Goal: Transaction & Acquisition: Purchase product/service

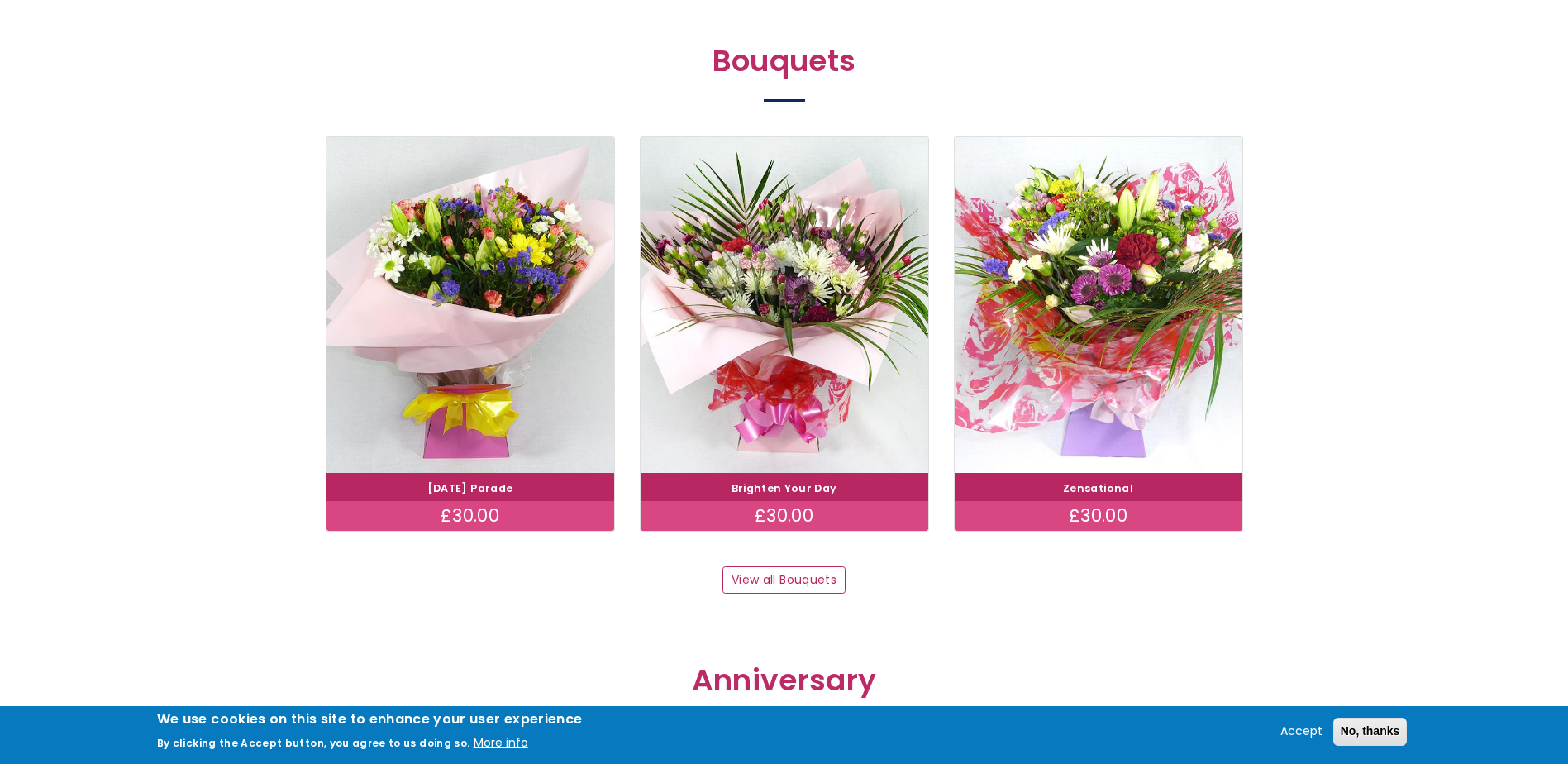
scroll to position [1488, 0]
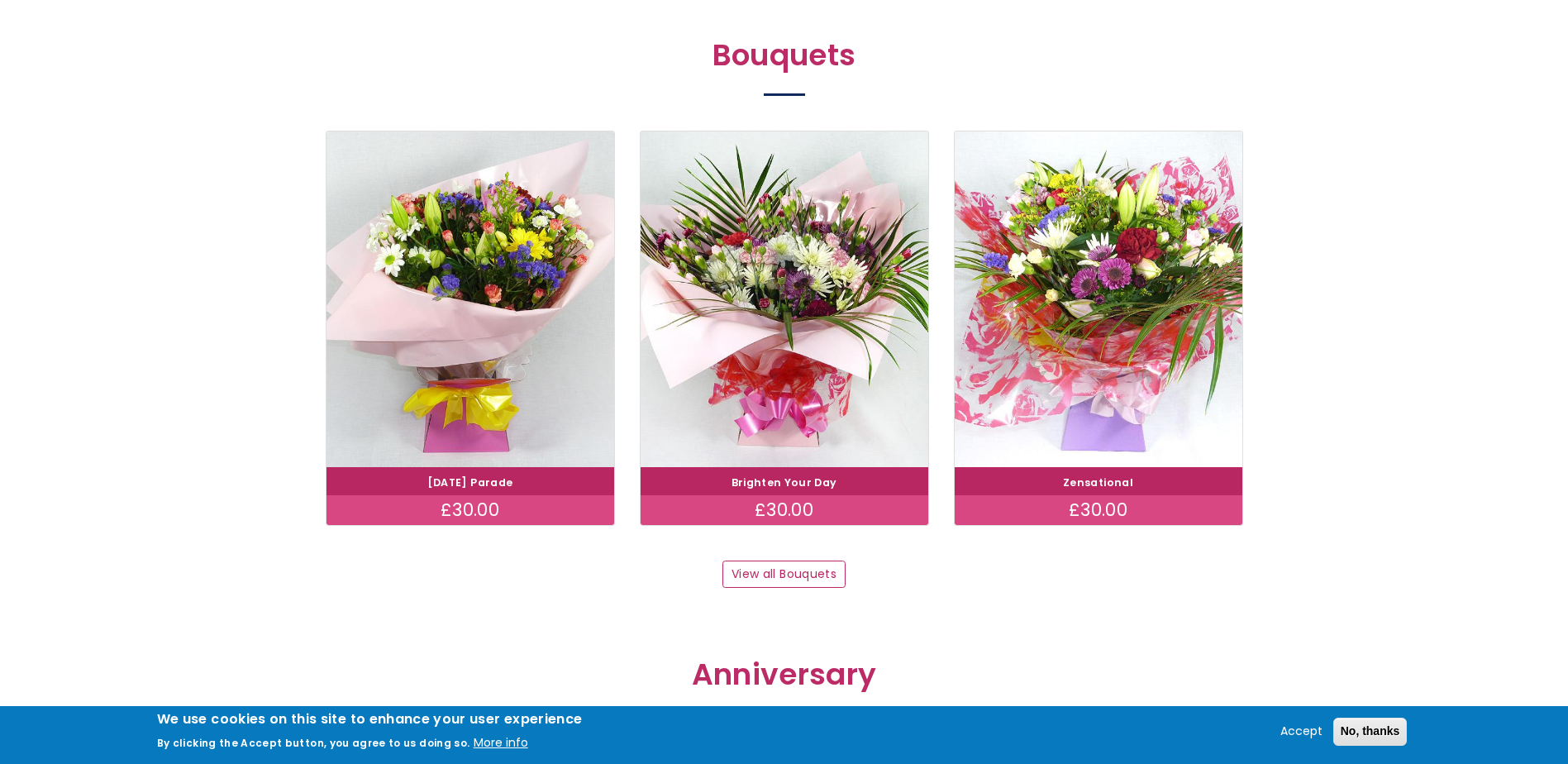
click at [1062, 491] on h4 "Zensational" at bounding box center [1098, 481] width 282 height 22
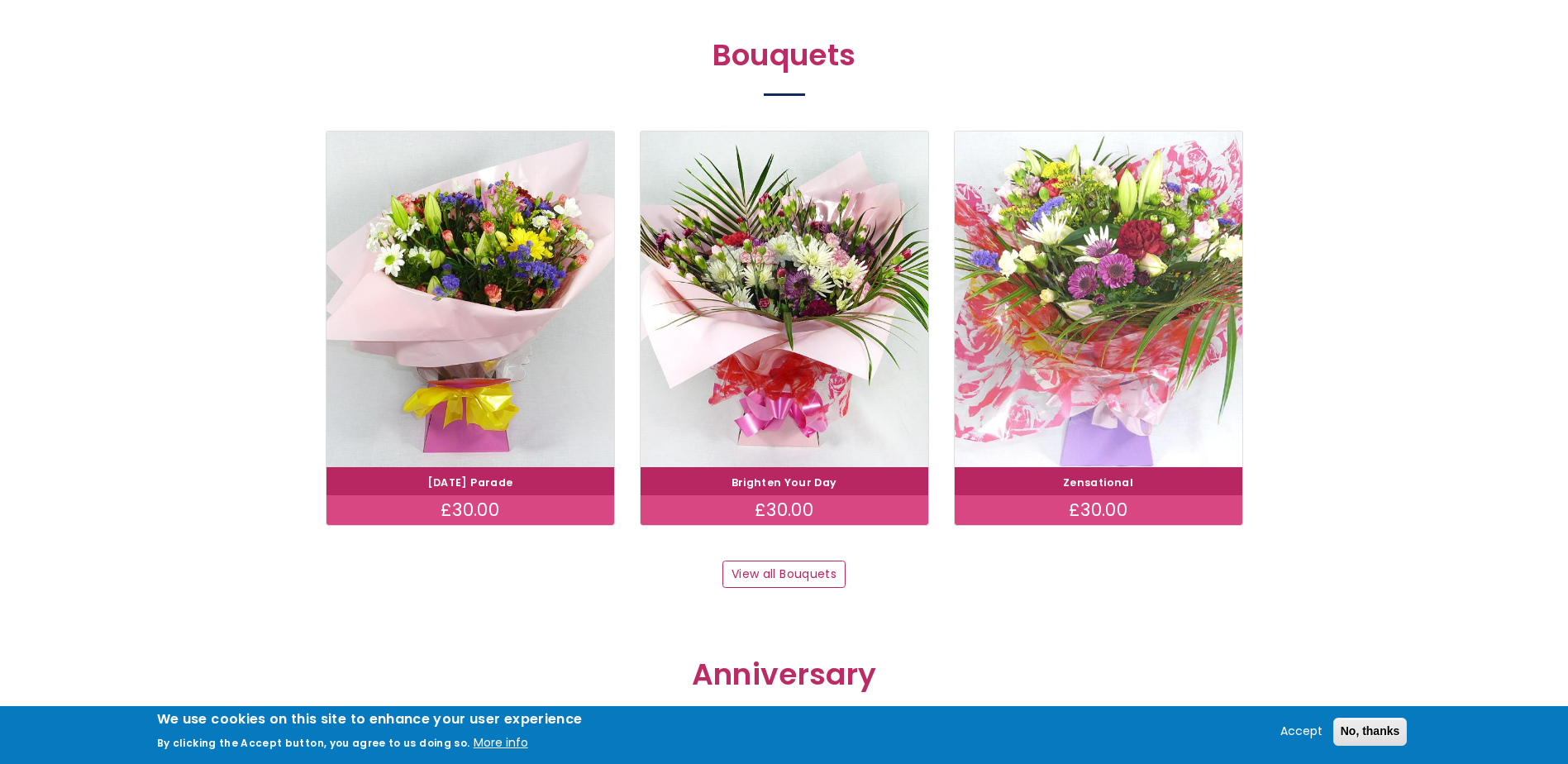
click at [1085, 423] on img at bounding box center [1098, 299] width 323 height 374
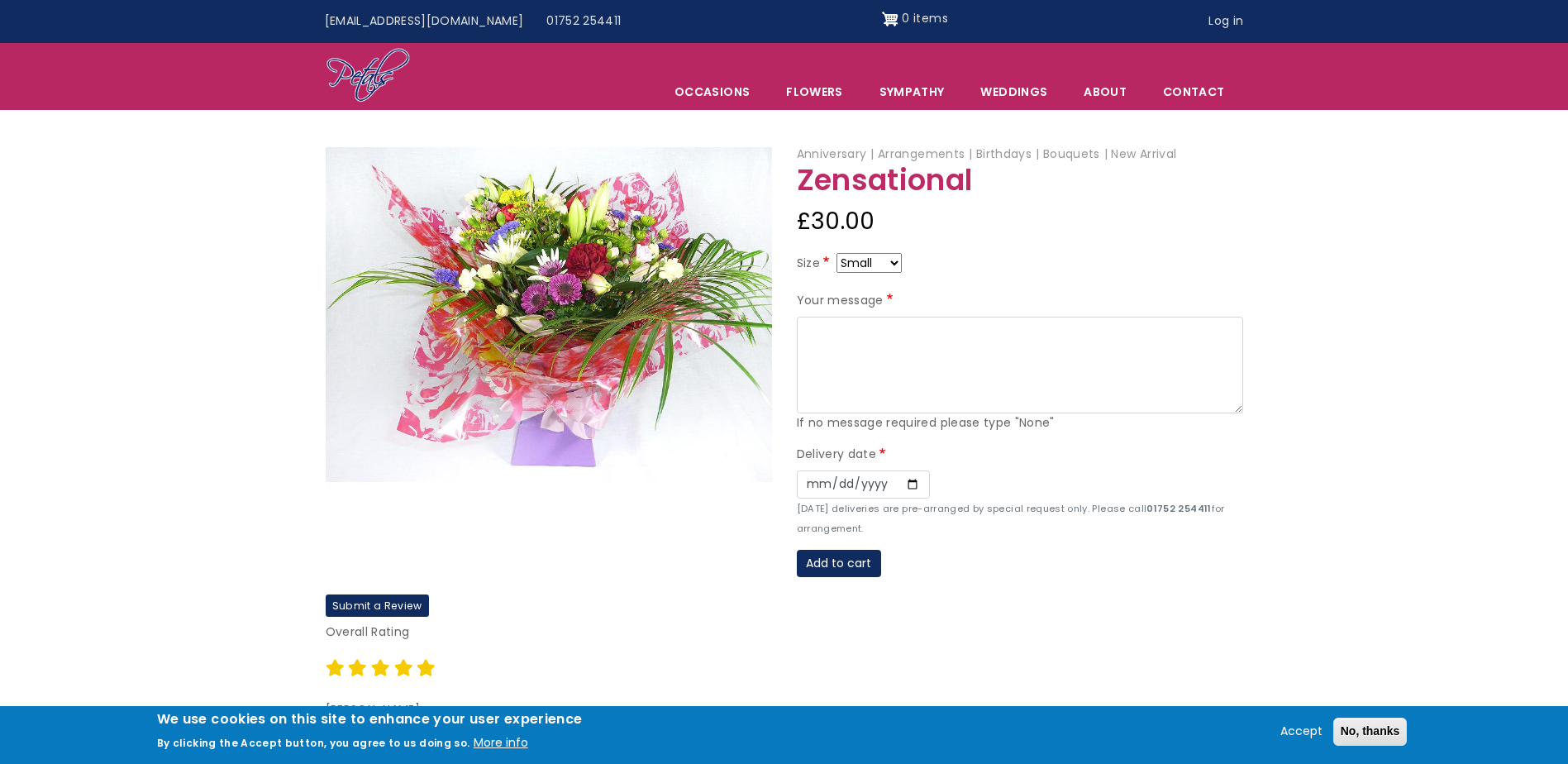
click at [889, 257] on select "Small Medium Large" at bounding box center [869, 262] width 65 height 20
select select "9"
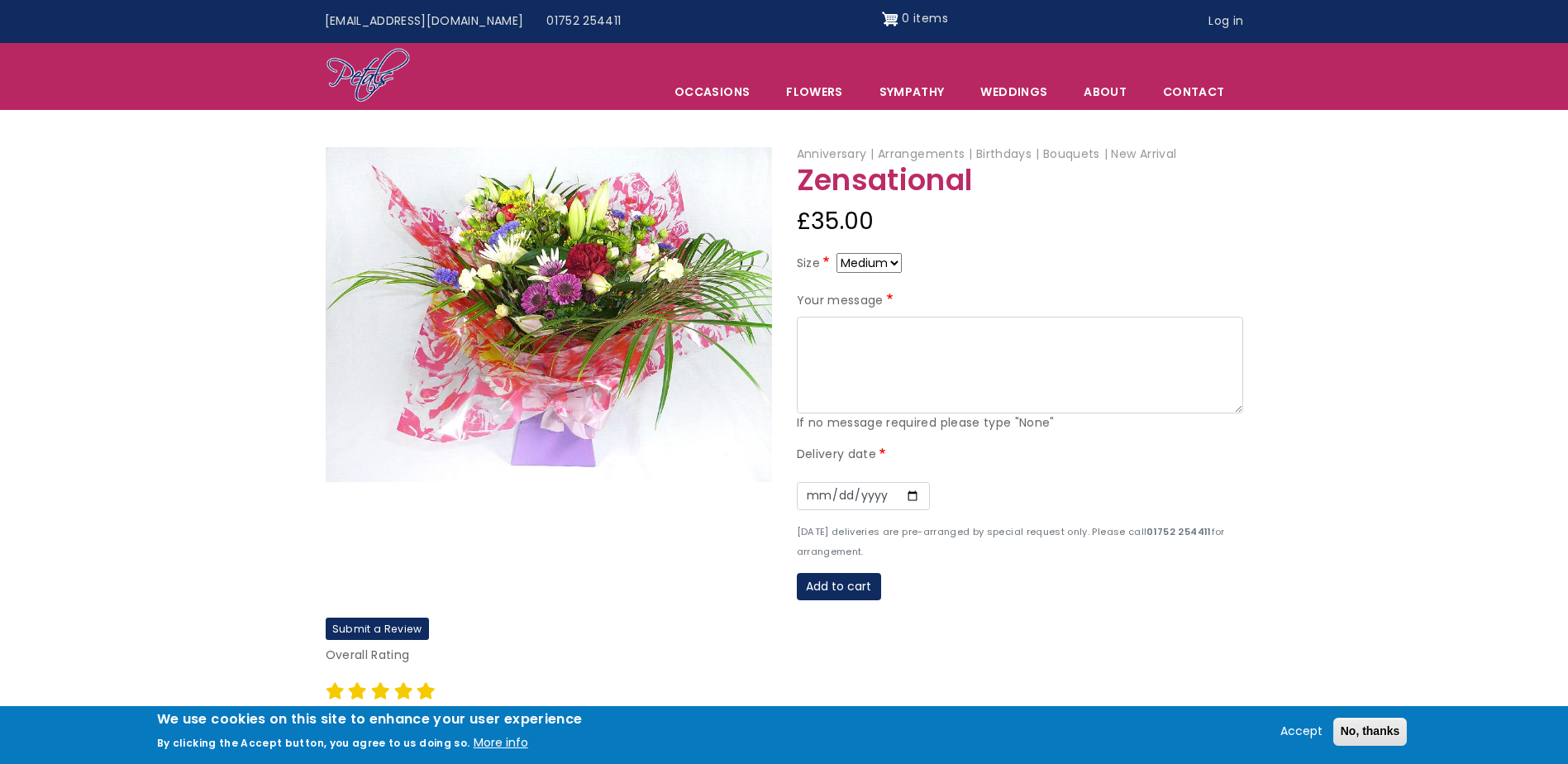
click at [893, 263] on select "Small Medium Large" at bounding box center [869, 262] width 65 height 20
select select "10"
click at [874, 334] on textarea "Your message" at bounding box center [1020, 365] width 446 height 98
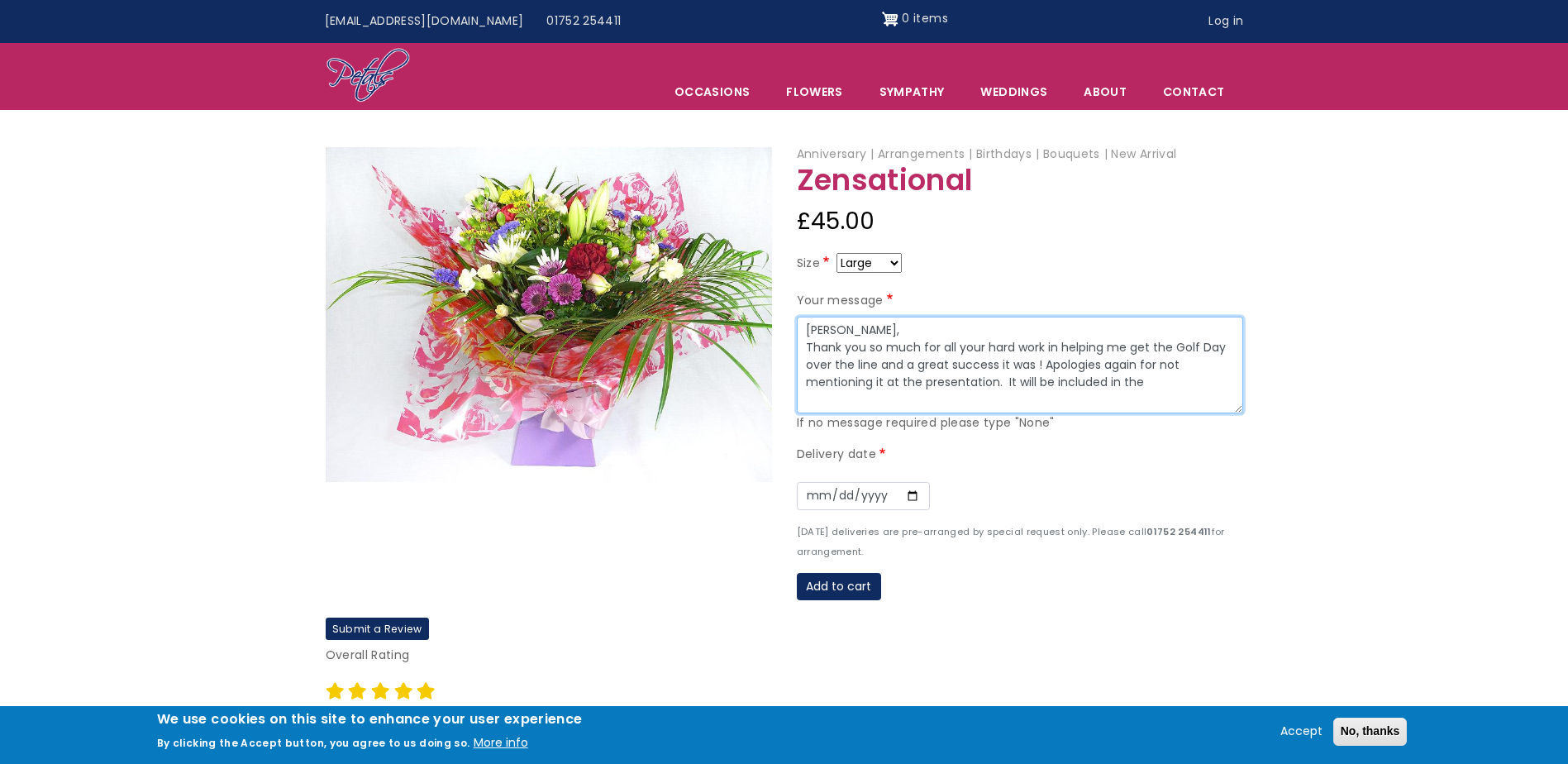
type textarea "Stacey, Thank you so much for all your hard work in helping me get the Golf Day…"
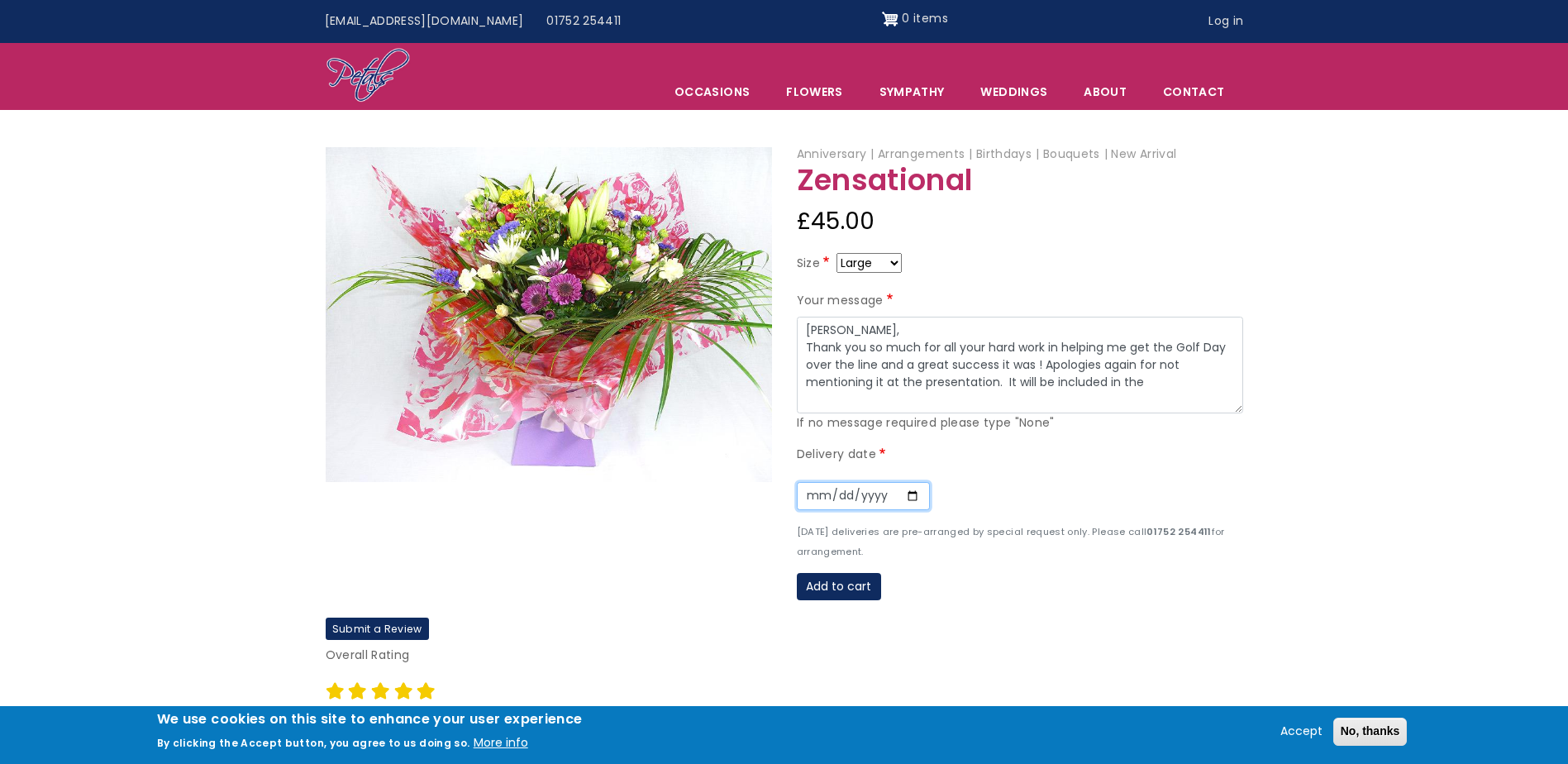
click at [908, 496] on input "Date" at bounding box center [863, 496] width 133 height 28
type input "2025-09-08"
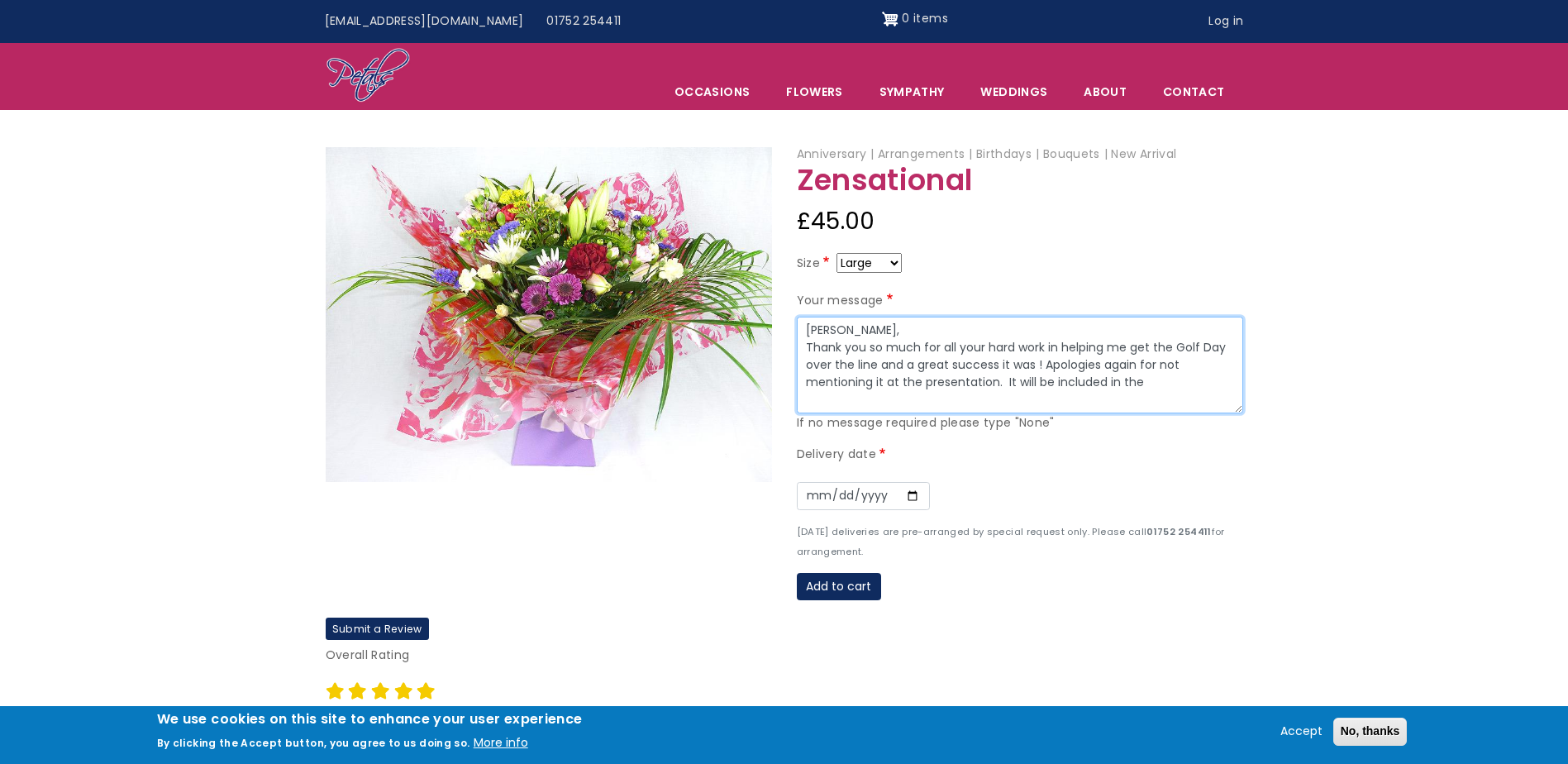
click at [1147, 381] on textarea "Stacey, Thank you so much for all your hard work in helping me get the Golf Day…" at bounding box center [1020, 365] width 446 height 98
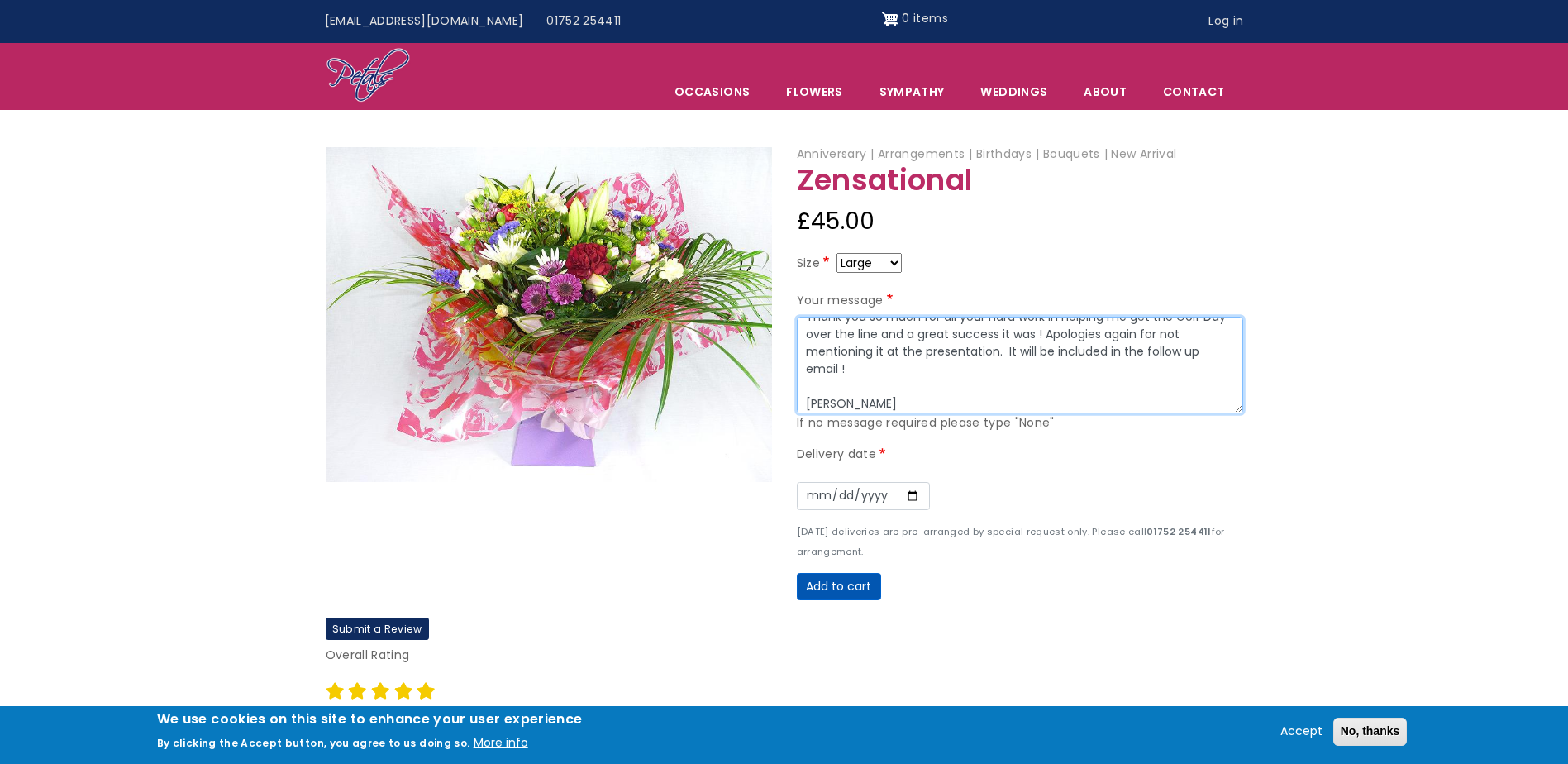
type textarea "Stacey, Thank you so much for all your hard work in helping me get the Golf Day…"
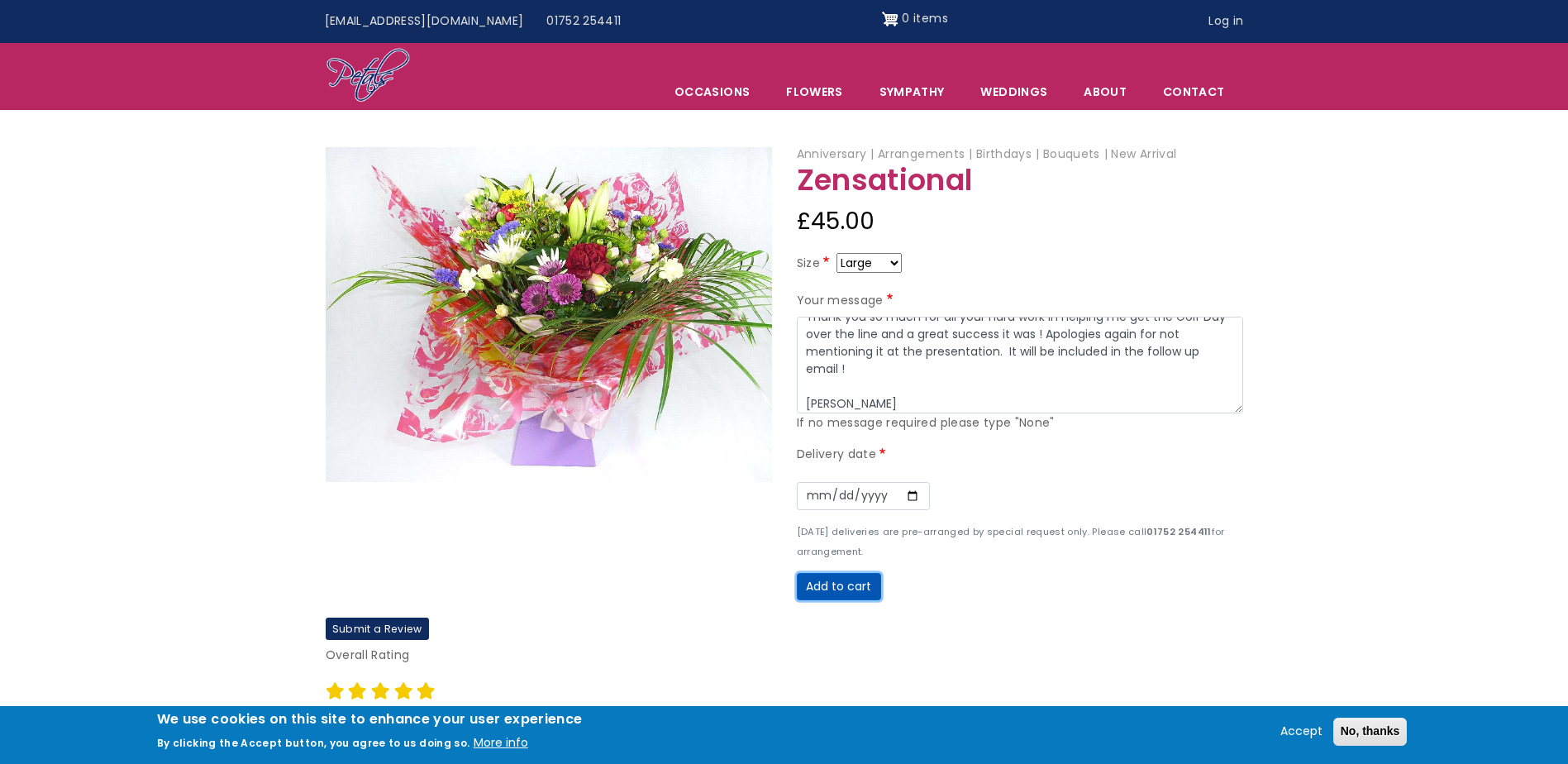
click at [852, 581] on button "Add to cart" at bounding box center [839, 587] width 84 height 28
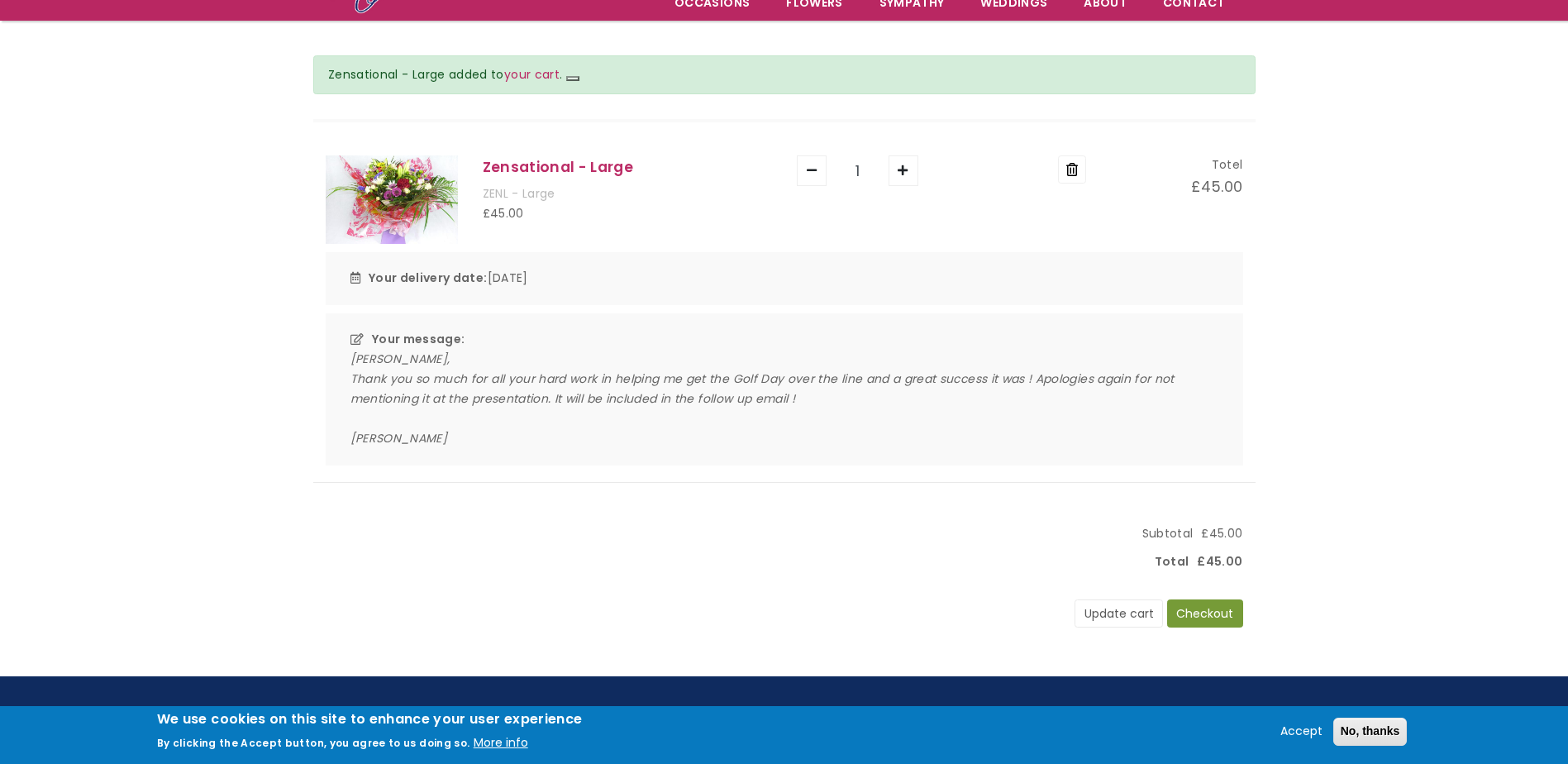
scroll to position [165, 0]
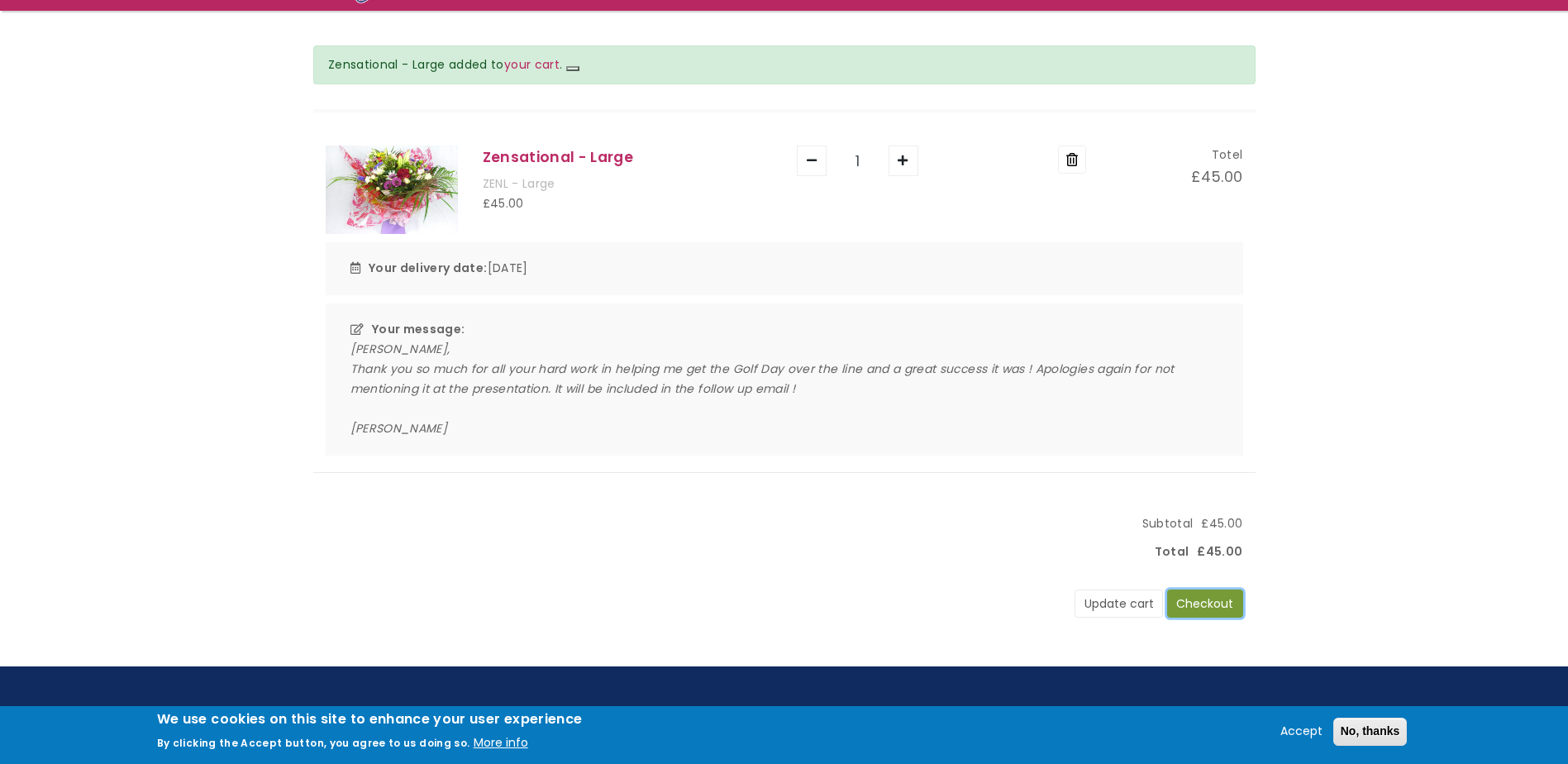
click at [1197, 604] on button "Checkout" at bounding box center [1205, 604] width 76 height 28
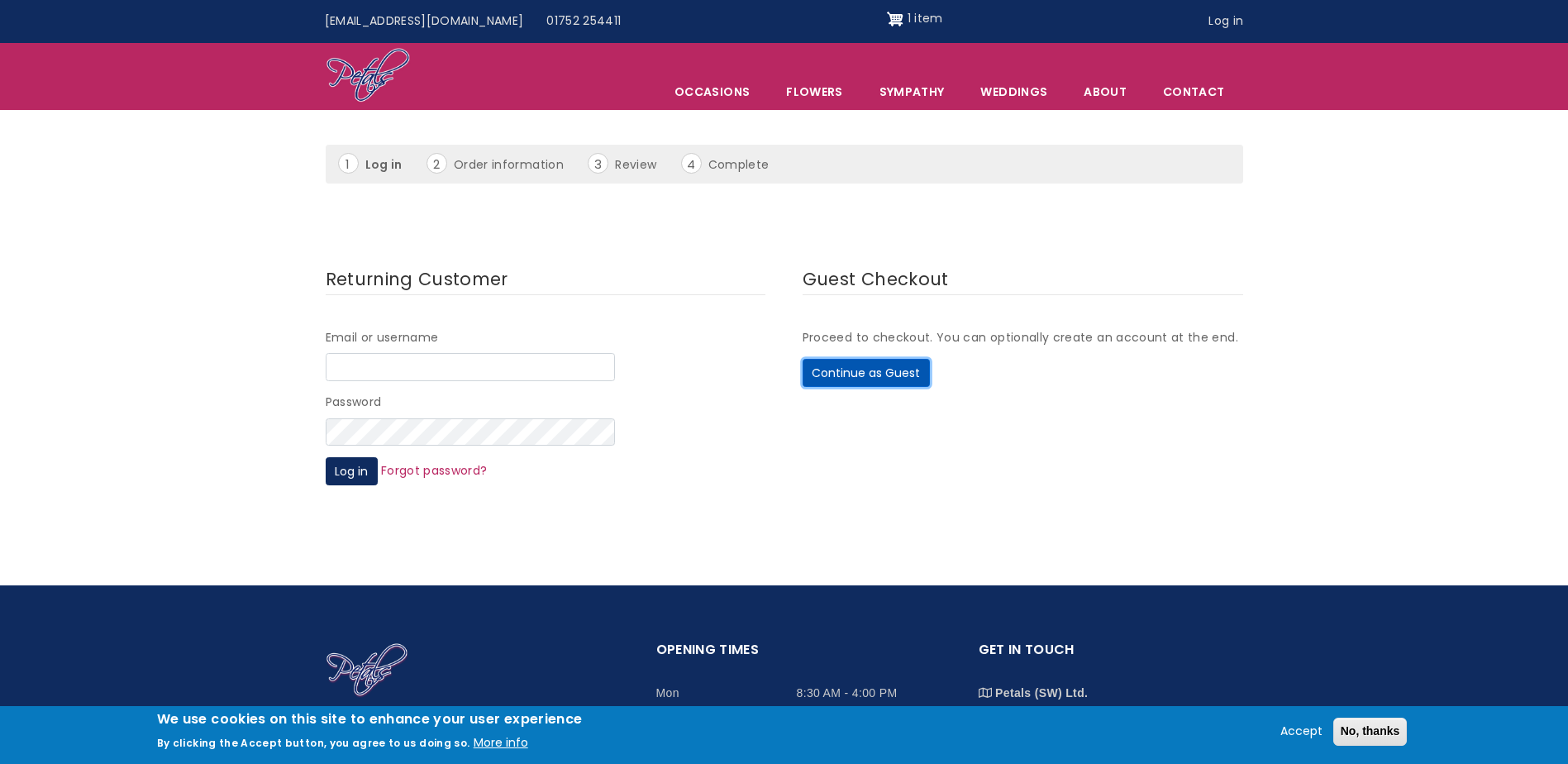
click at [886, 374] on button "Continue as Guest" at bounding box center [866, 373] width 127 height 28
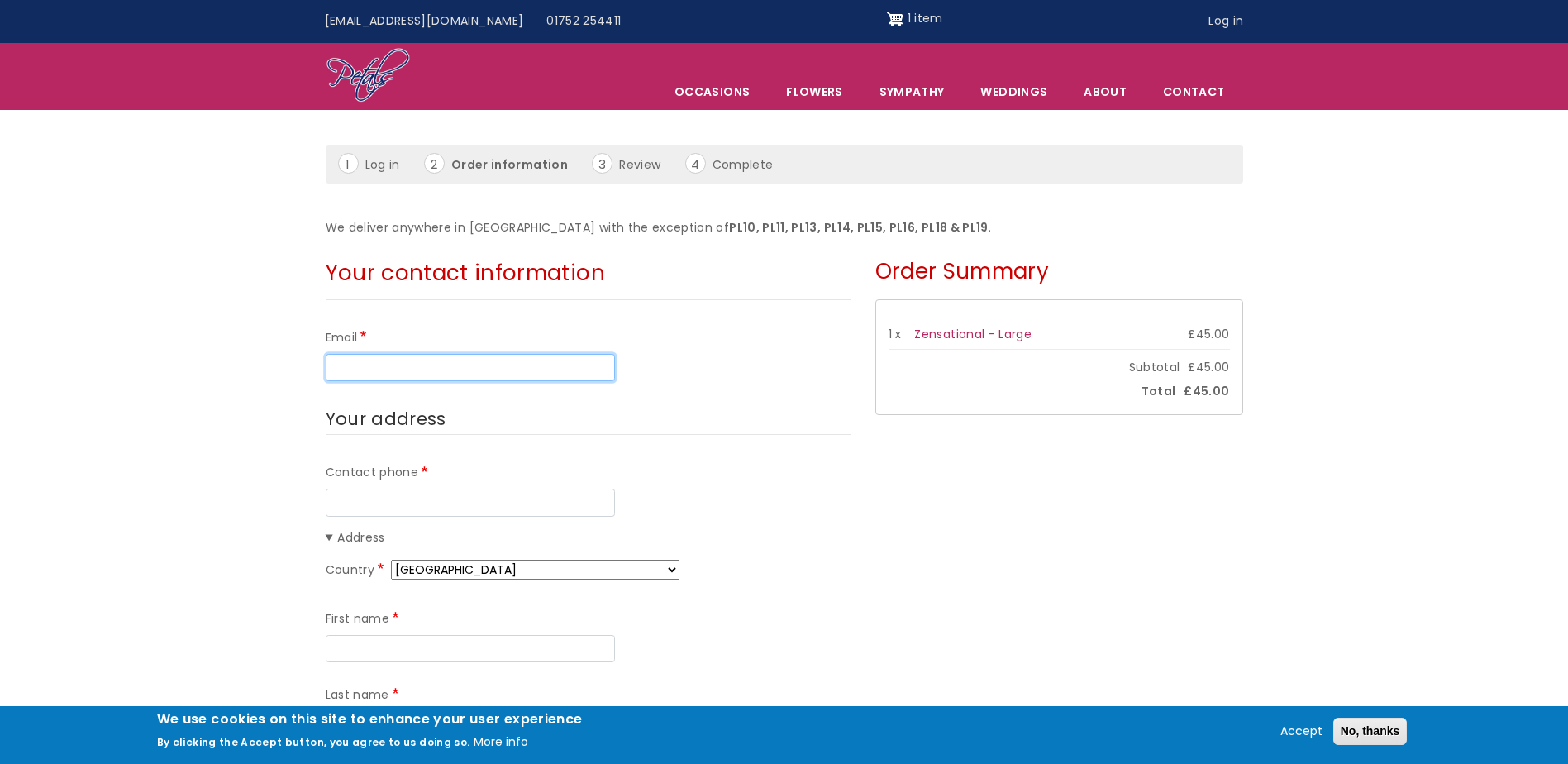
click at [461, 359] on input "Email" at bounding box center [470, 368] width 289 height 28
type input "[PERSON_NAME][EMAIL_ADDRESS][DOMAIN_NAME]"
type input "07837371379"
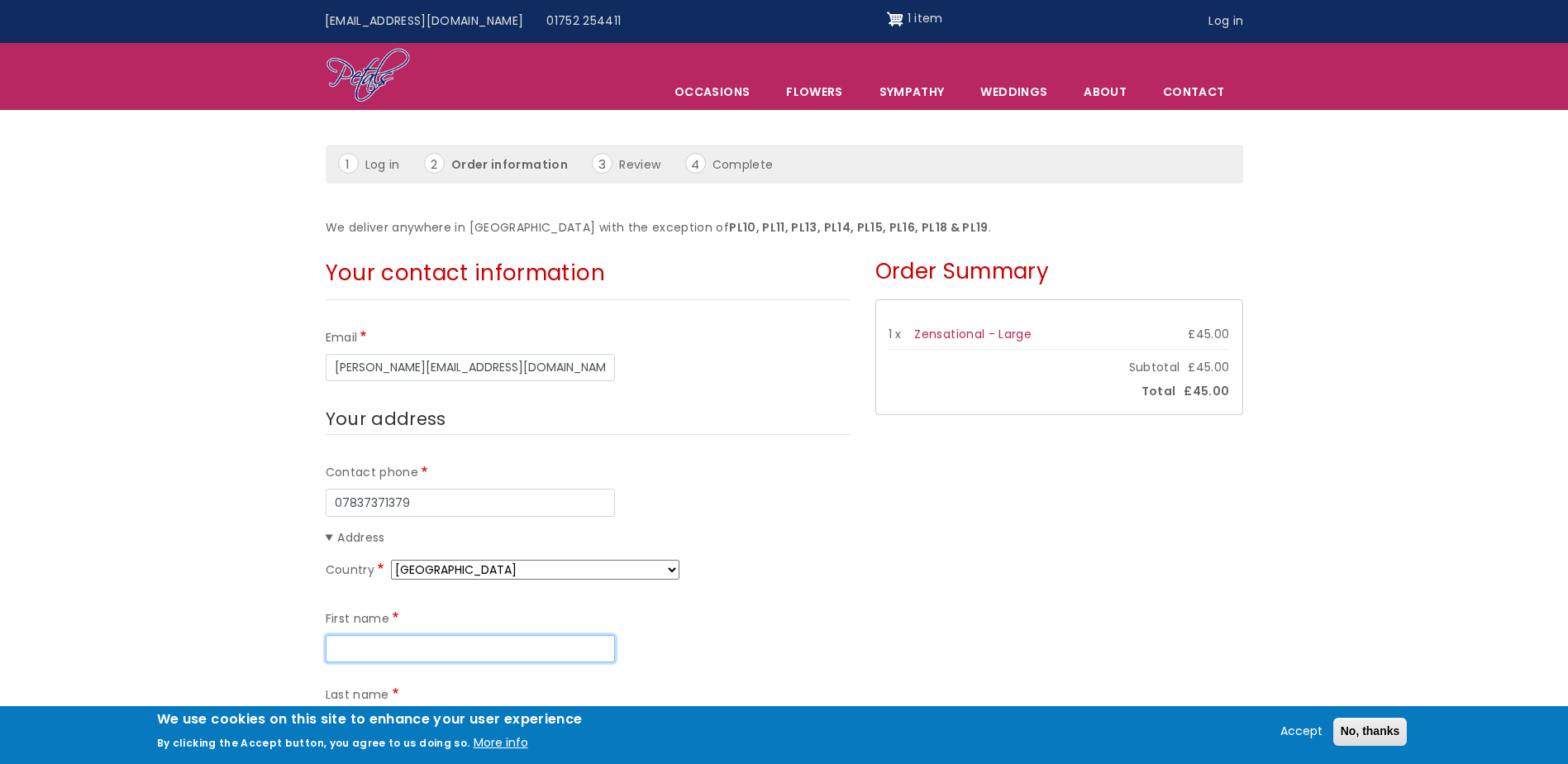
type input "[PERSON_NAME]"
type input "Langage One Plymouth"
type input "[STREET_ADDRESS]"
type input "[GEOGRAPHIC_DATA]"
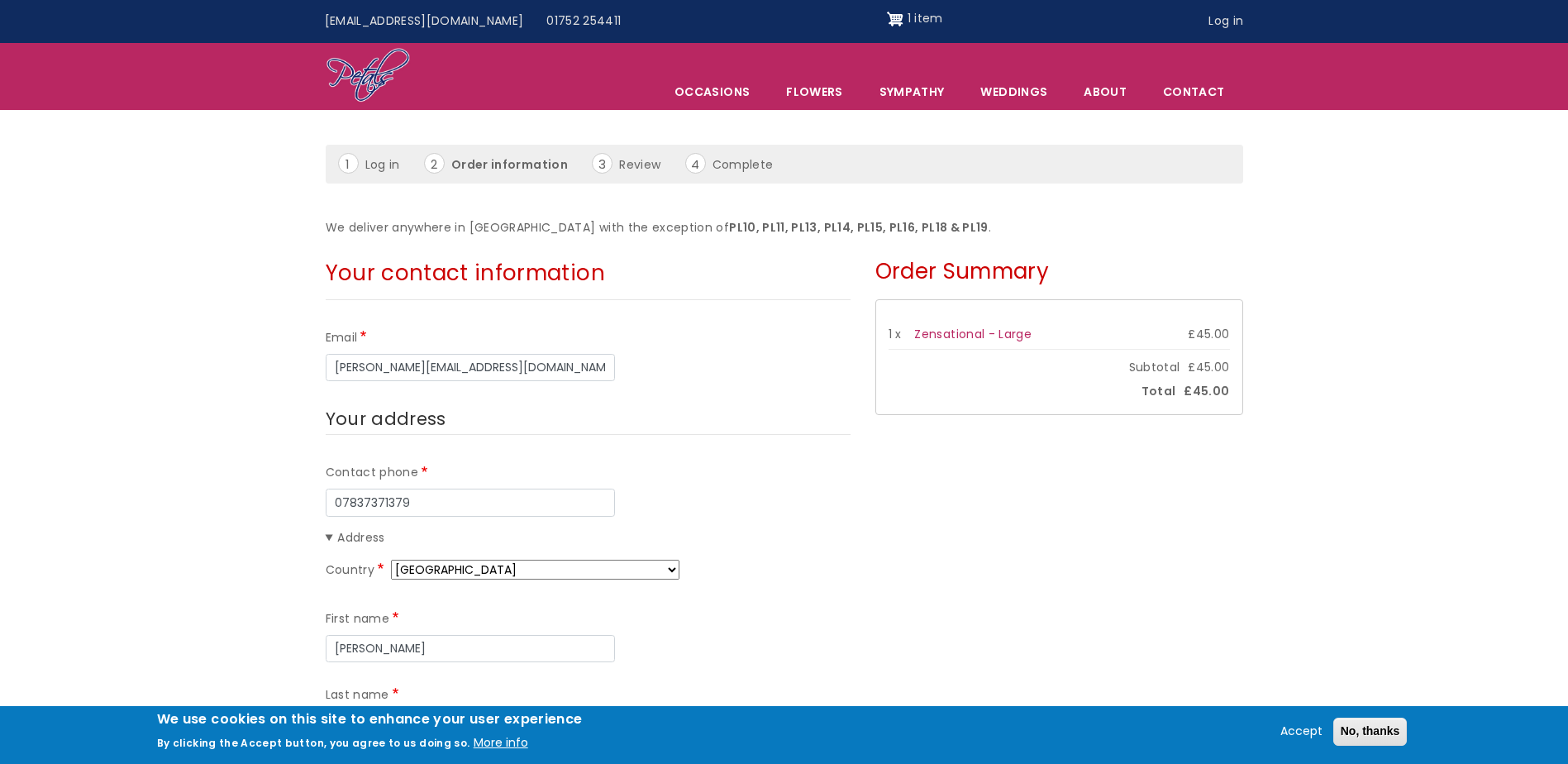
type input "PL7 5BE"
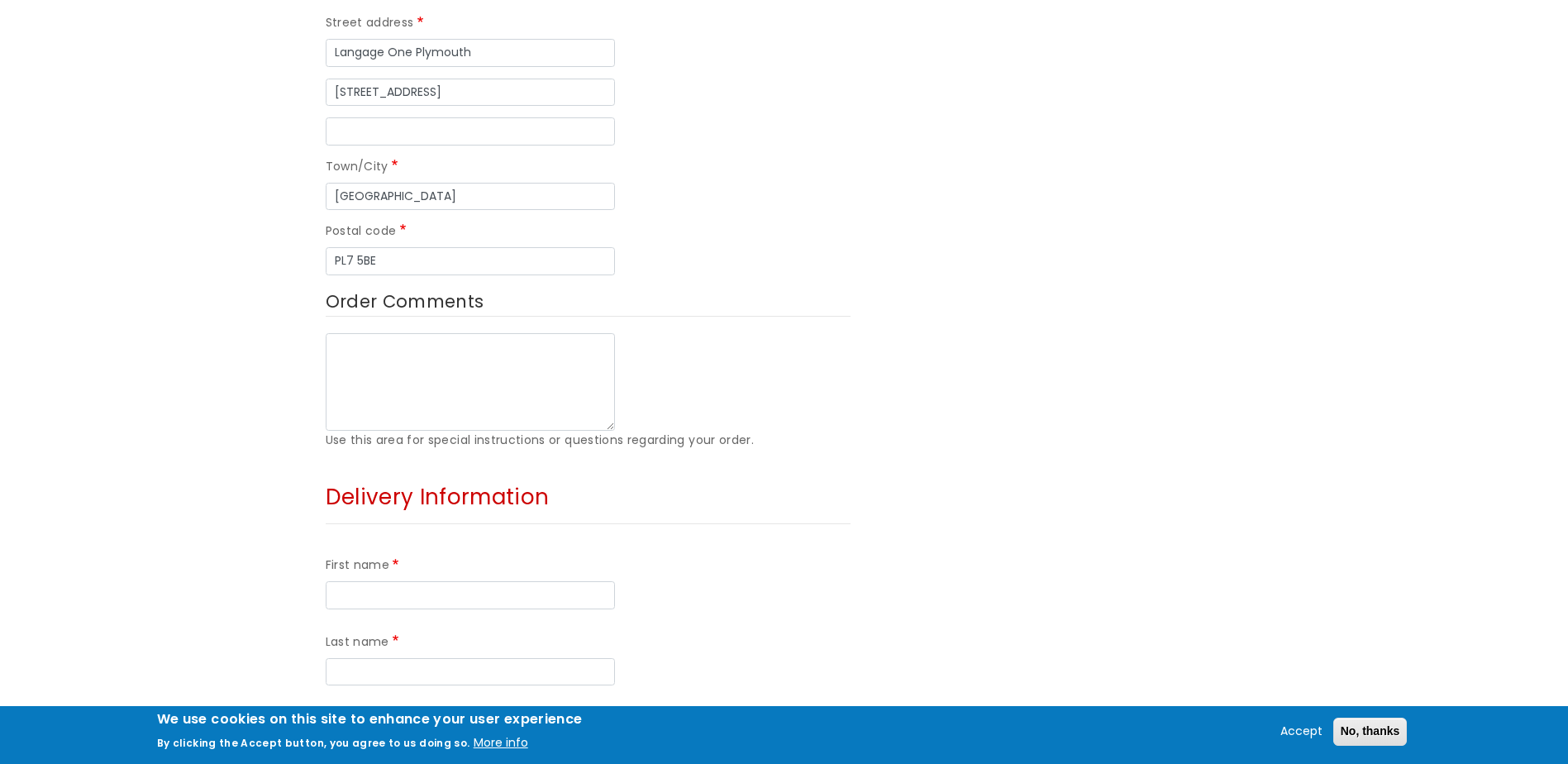
scroll to position [910, 0]
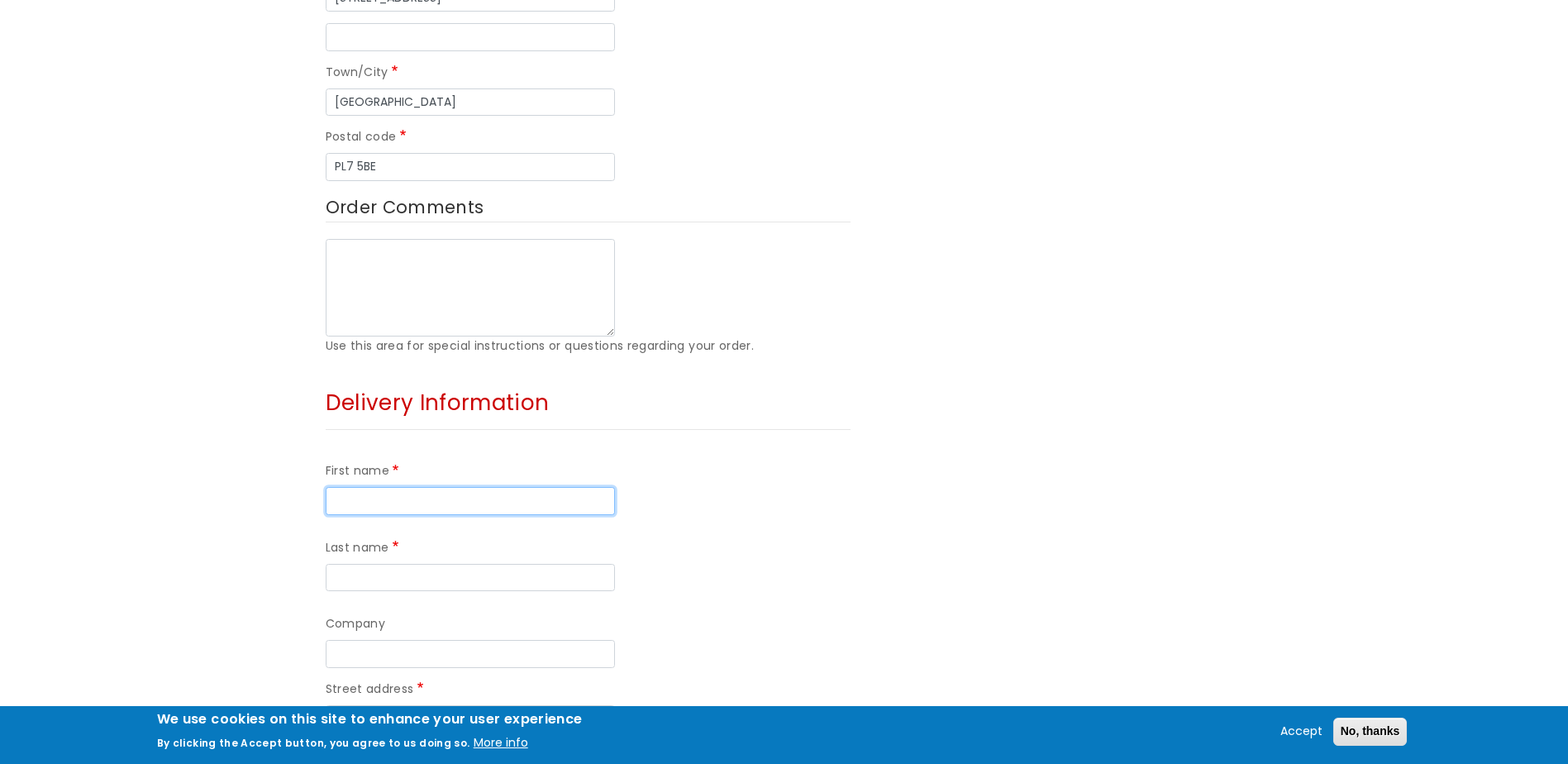
click at [386, 487] on input "First name" at bounding box center [470, 501] width 289 height 28
type input "Stacey"
type input "Ellul"
click at [409, 640] on input "Company" at bounding box center [470, 654] width 289 height 28
type input "Encon Insulation Ltd"
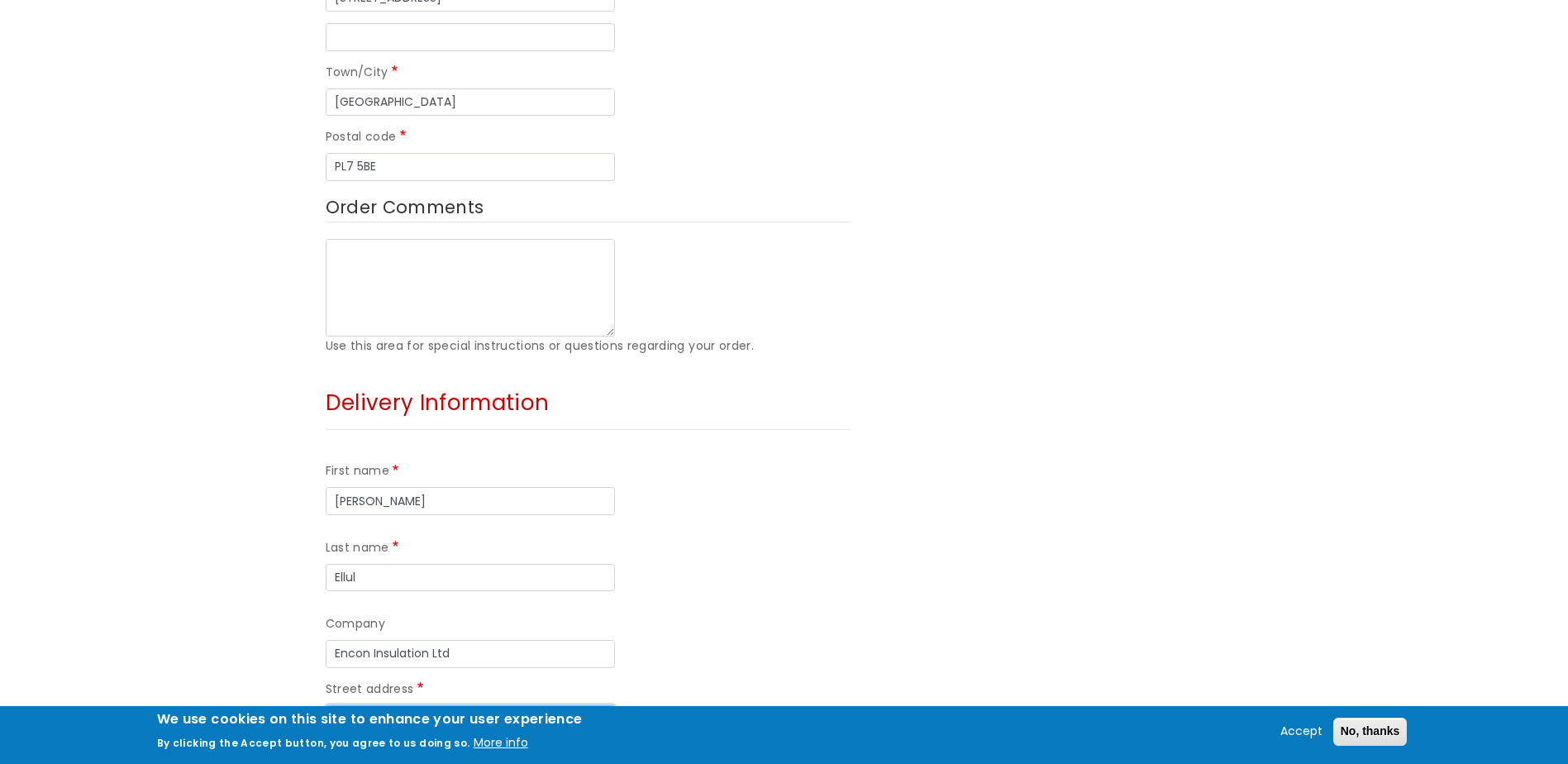
type input "Langage One Plymouth"
type input "Unit 4, Western Wood Way"
type input "Plymouth"
type input "PL7 5BE"
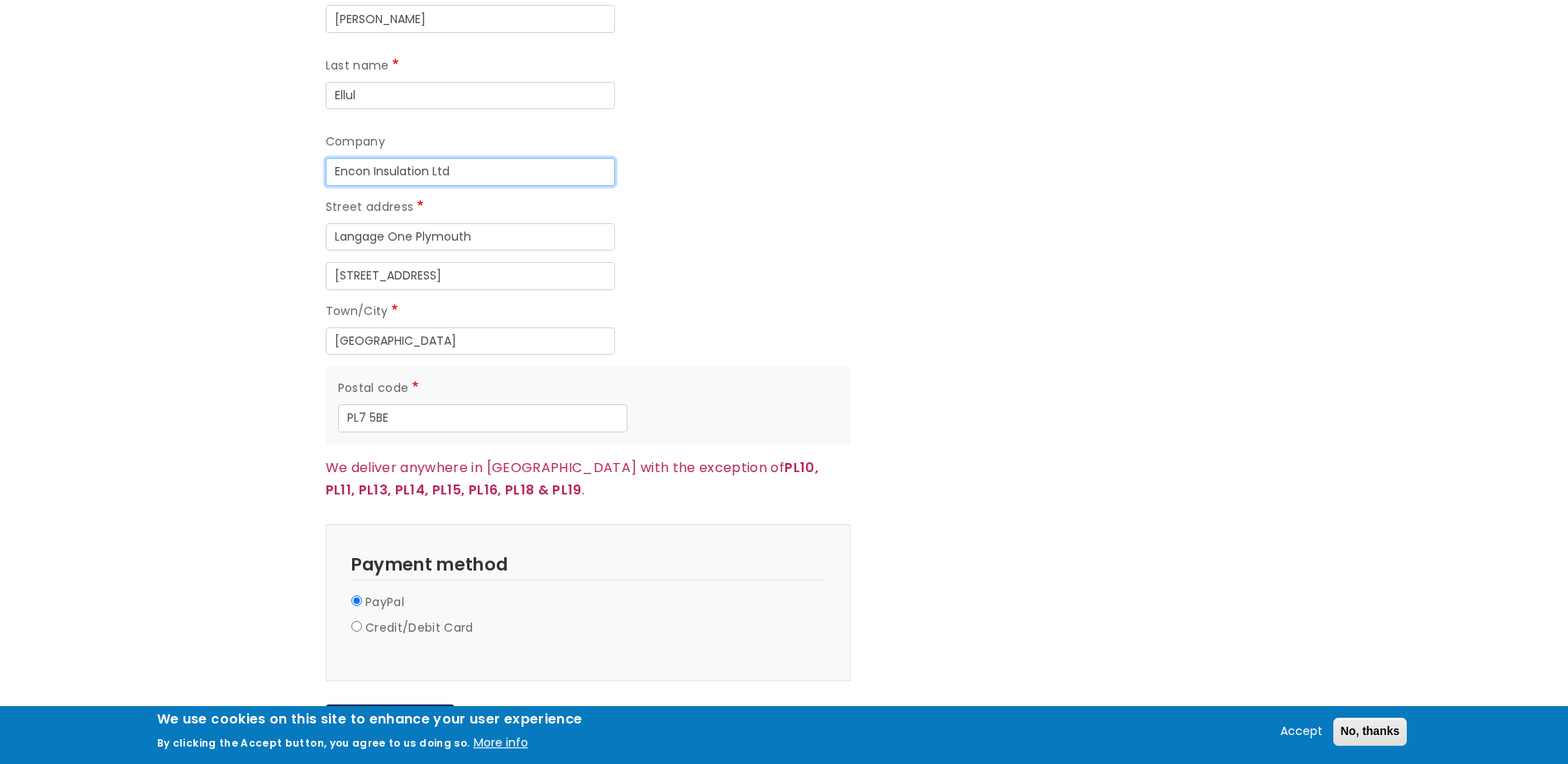
scroll to position [1405, 0]
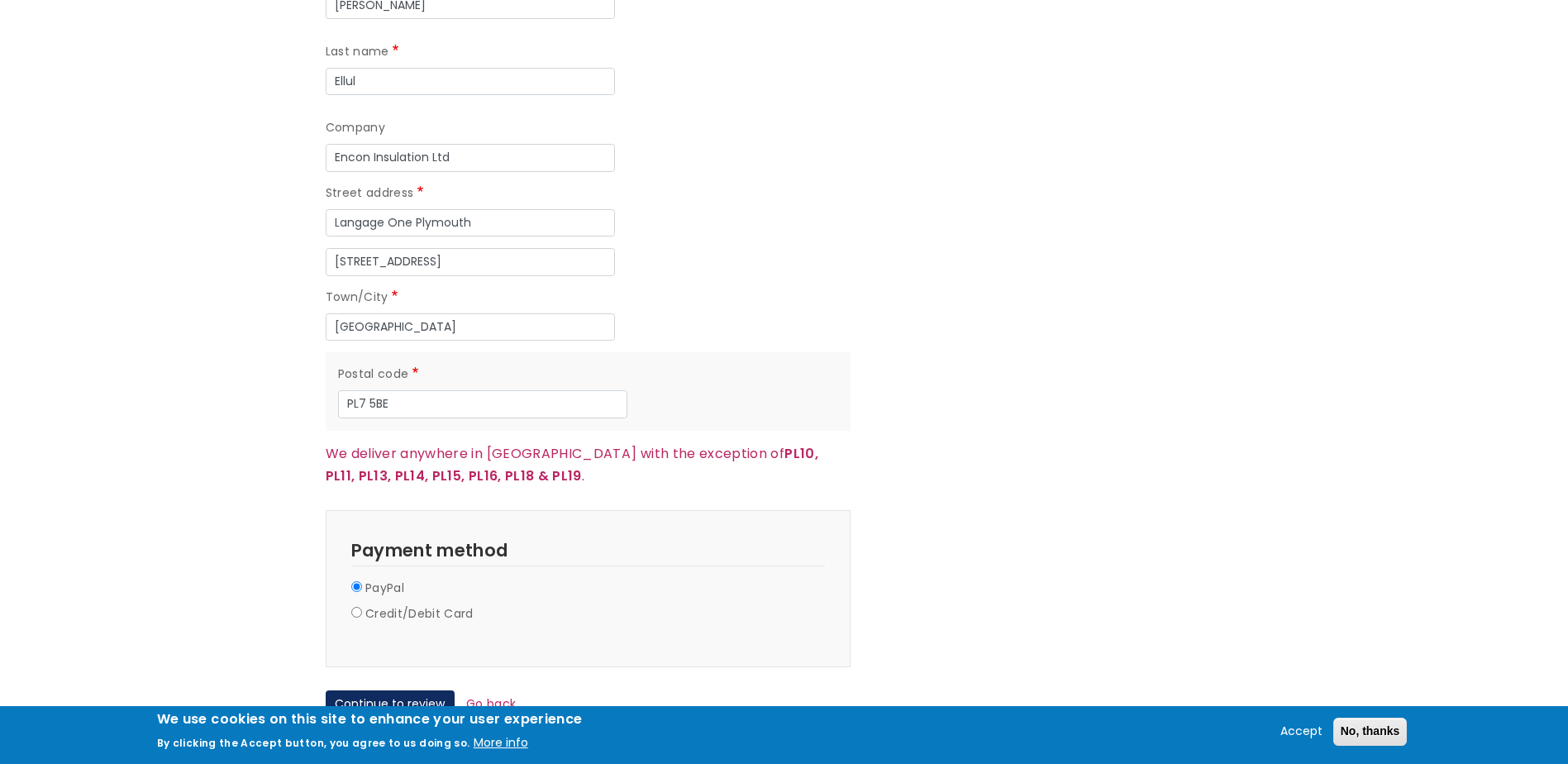
click at [392, 604] on label "Credit/Debit Card" at bounding box center [420, 614] width 108 height 20
click at [362, 606] on input "Credit/Debit Card" at bounding box center [357, 612] width 11 height 11
radio input "true"
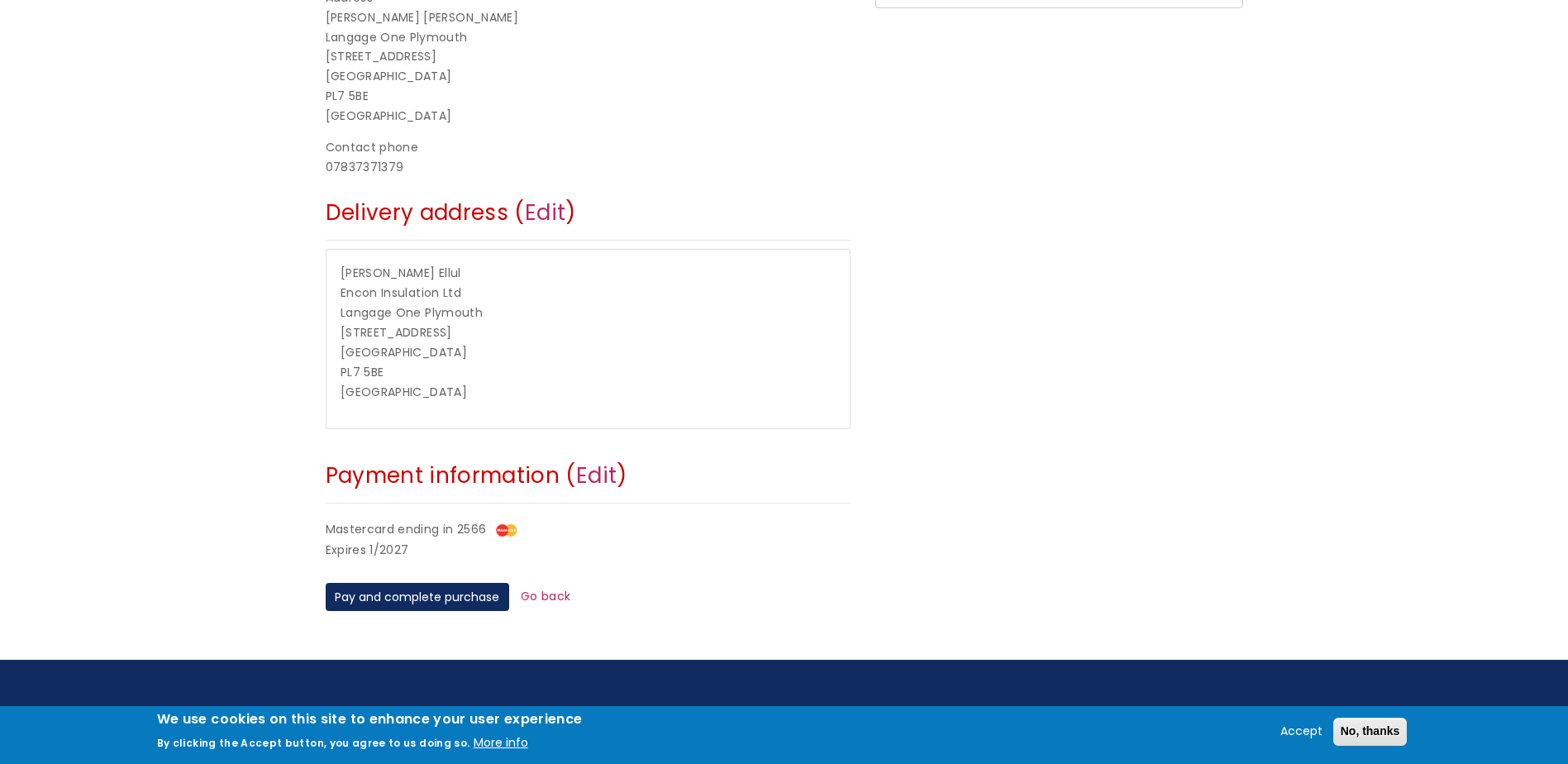
scroll to position [496, 0]
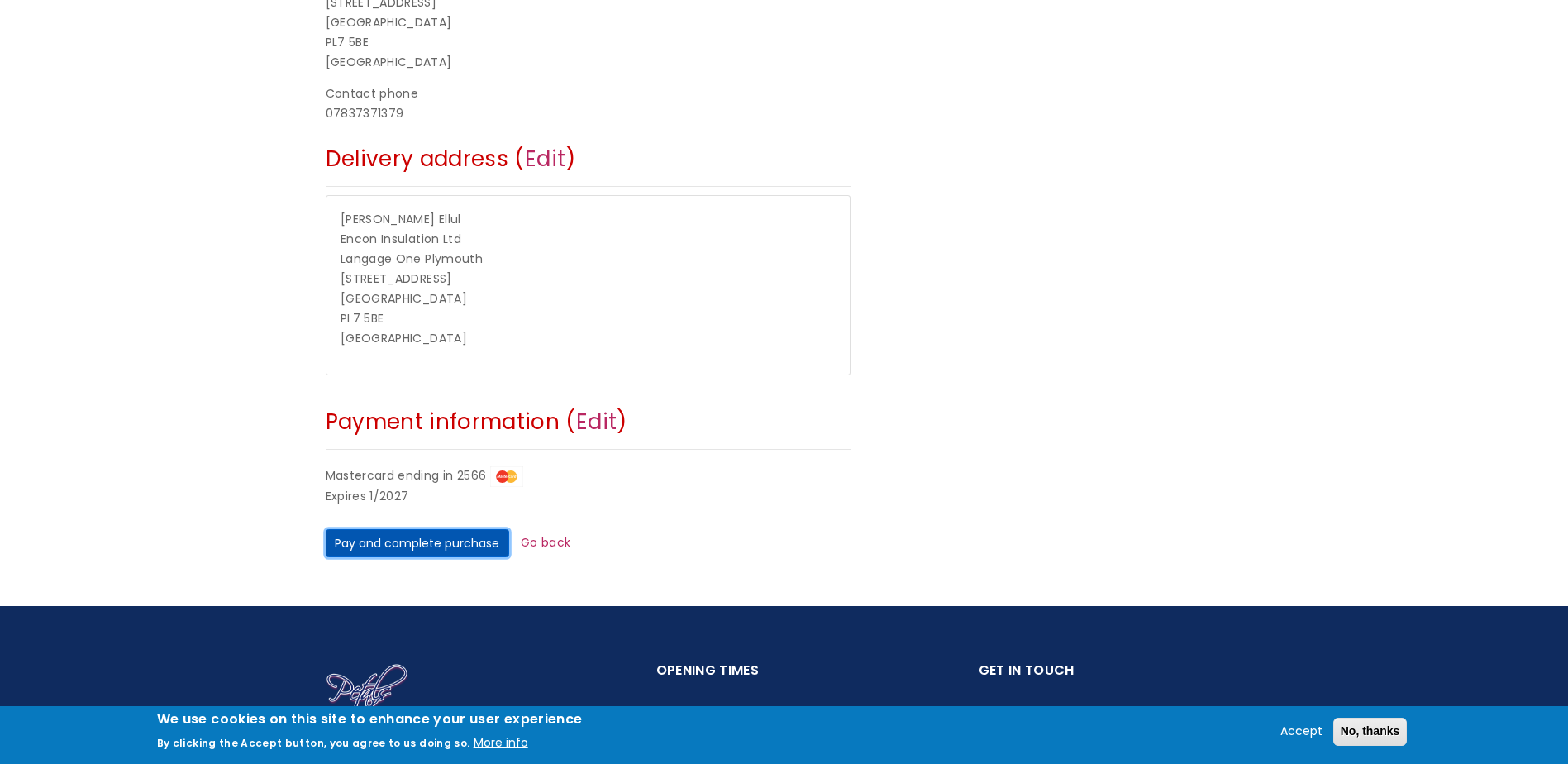
click at [423, 544] on button "Pay and complete purchase" at bounding box center [417, 543] width 184 height 28
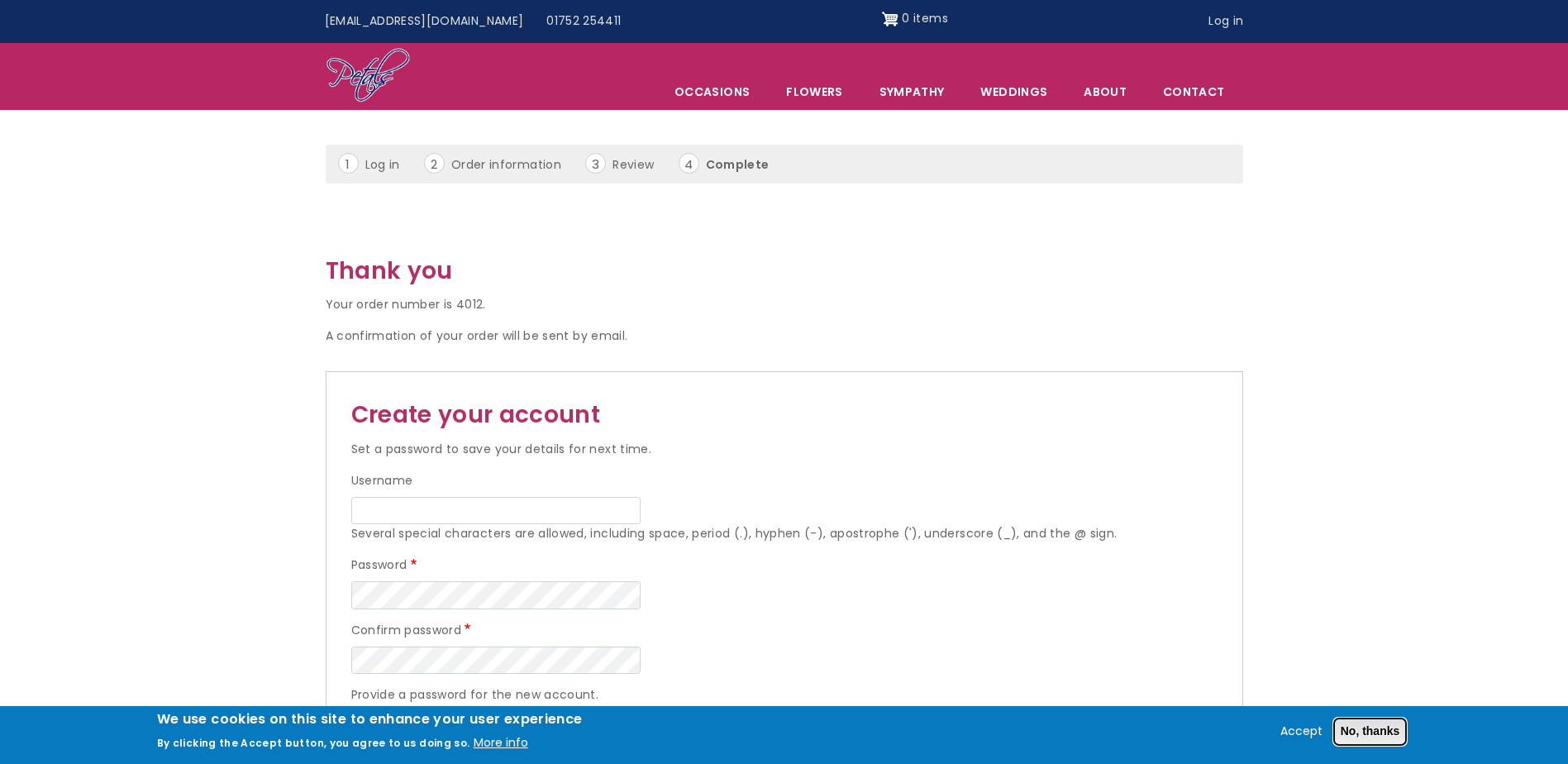
click at [1359, 730] on button "No, thanks" at bounding box center [1370, 731] width 75 height 28
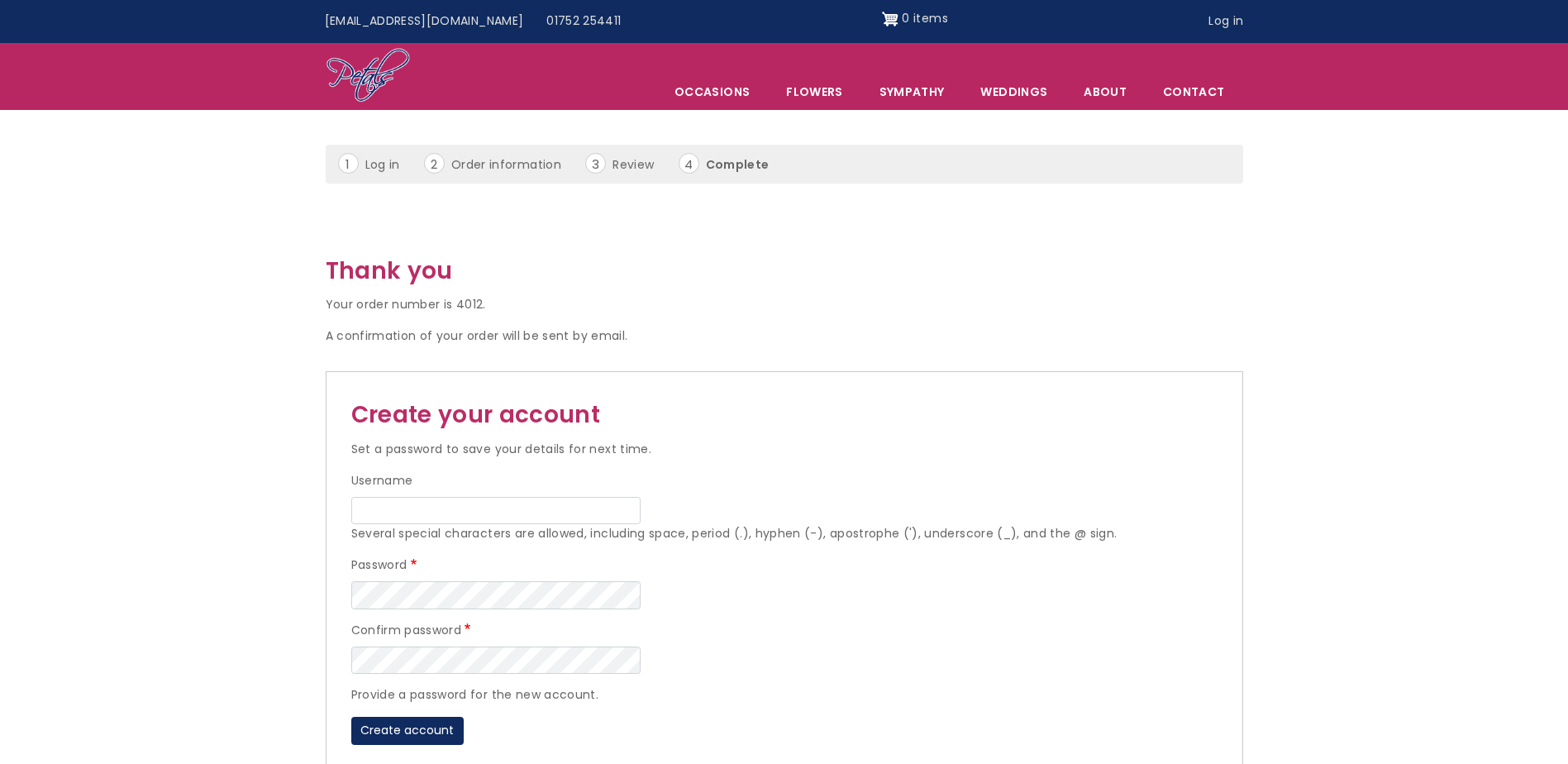
click at [718, 163] on li "Complete" at bounding box center [734, 164] width 112 height 22
click at [431, 511] on input "Username" at bounding box center [496, 510] width 289 height 28
type input "justinmoylanjones"
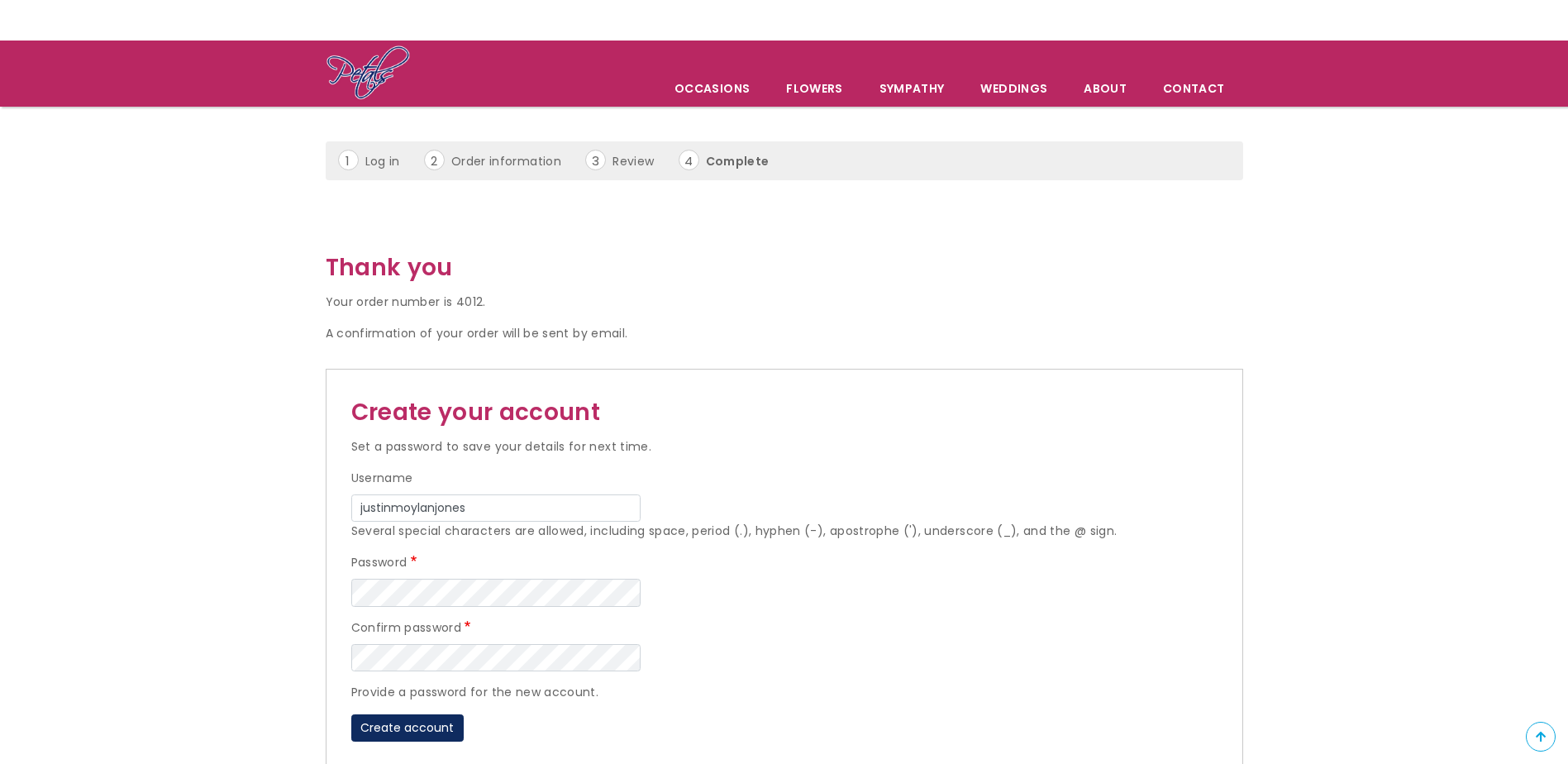
scroll to position [165, 0]
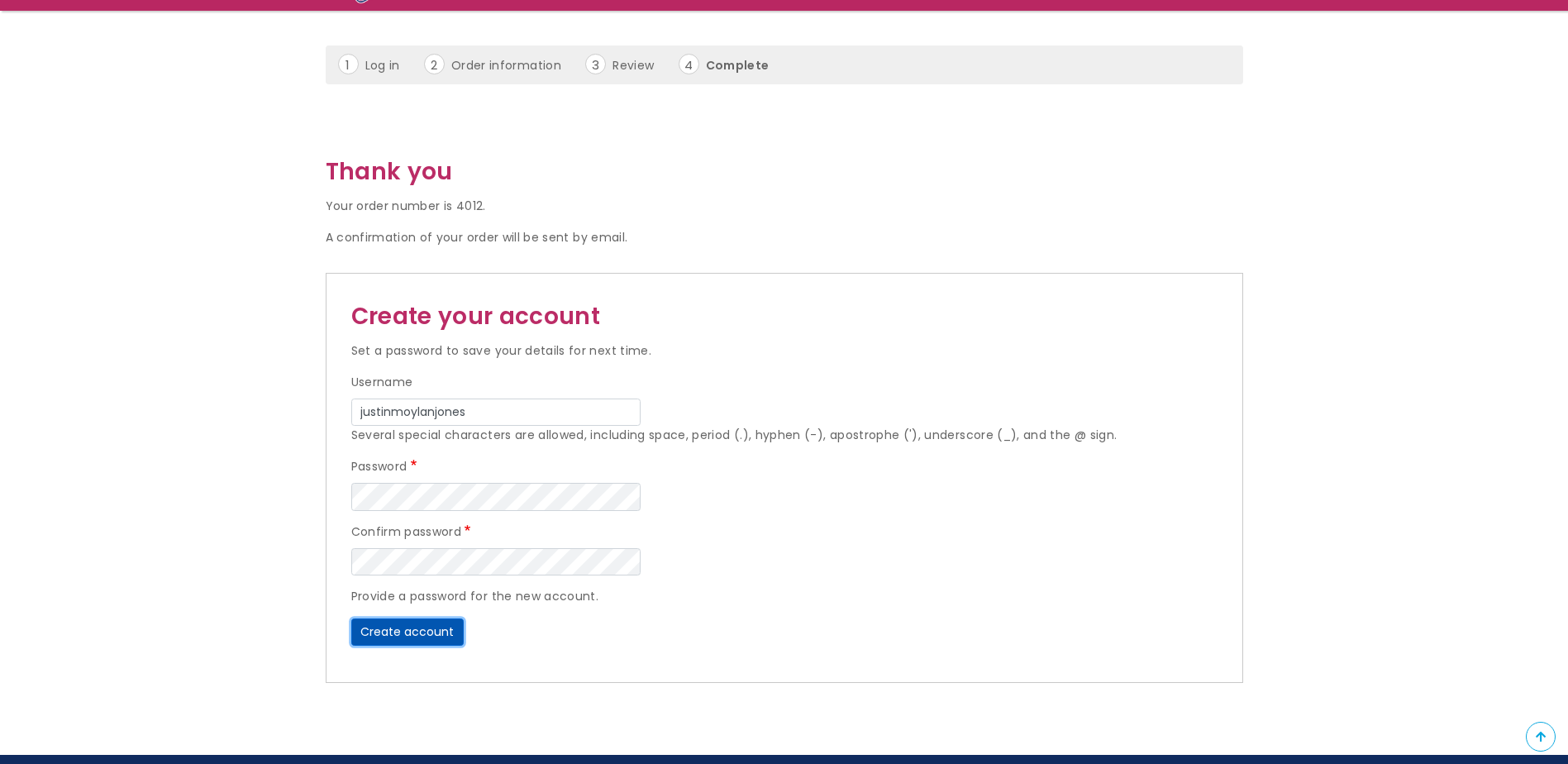
click at [435, 626] on button "Create account" at bounding box center [408, 632] width 112 height 28
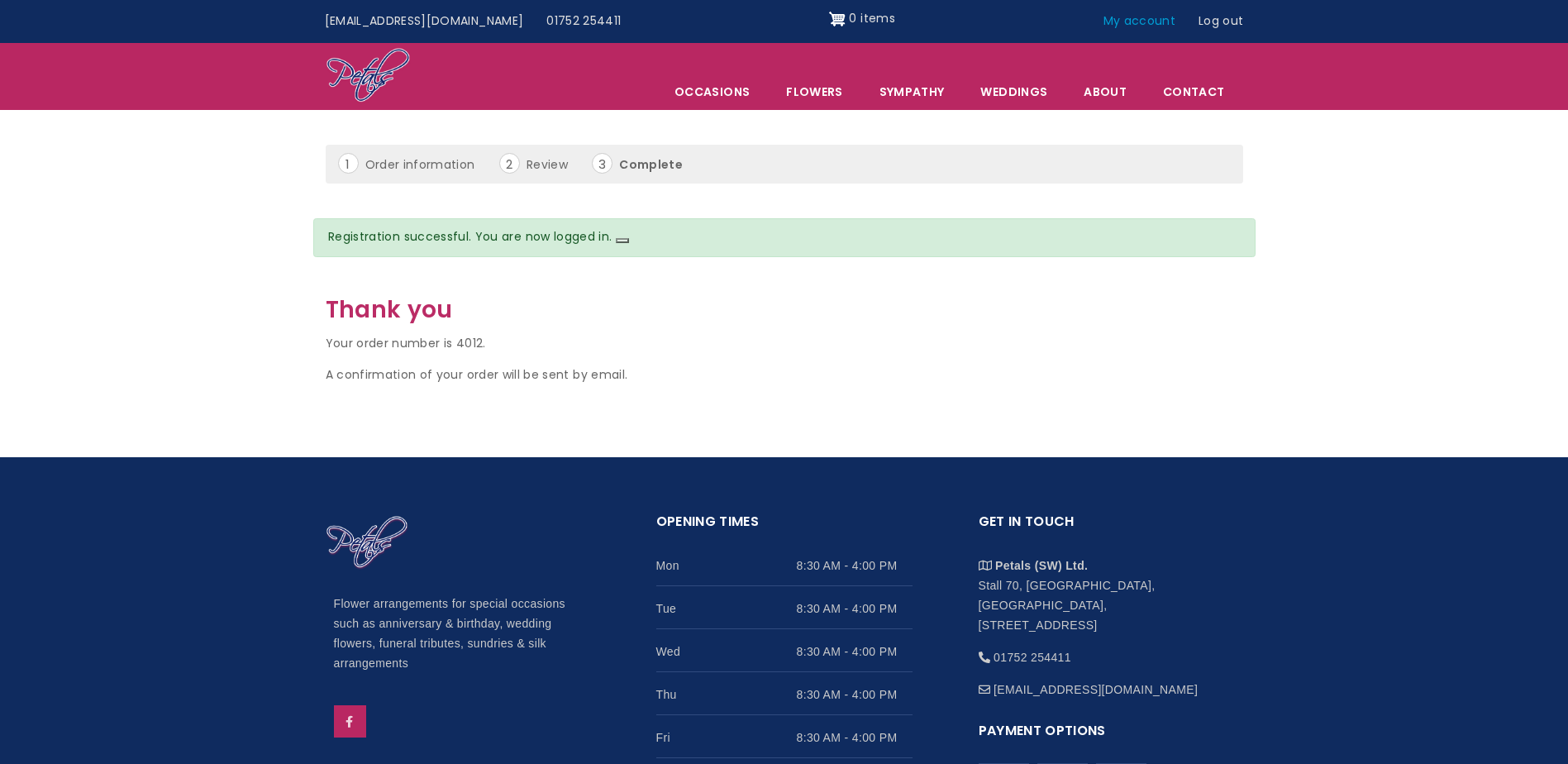
click at [1156, 18] on link "My account" at bounding box center [1139, 21] width 96 height 32
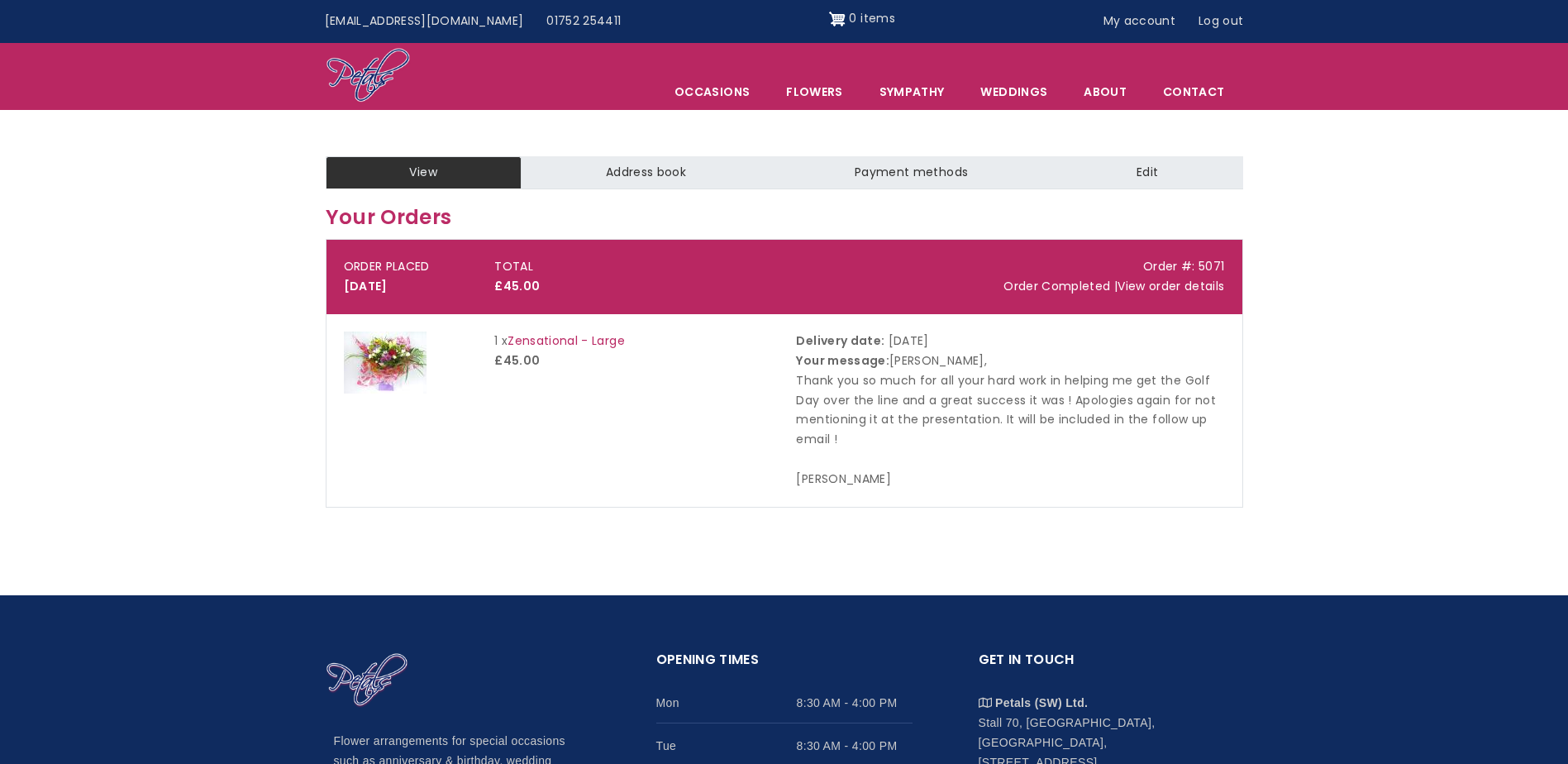
click at [1158, 284] on link "View order details" at bounding box center [1171, 286] width 106 height 17
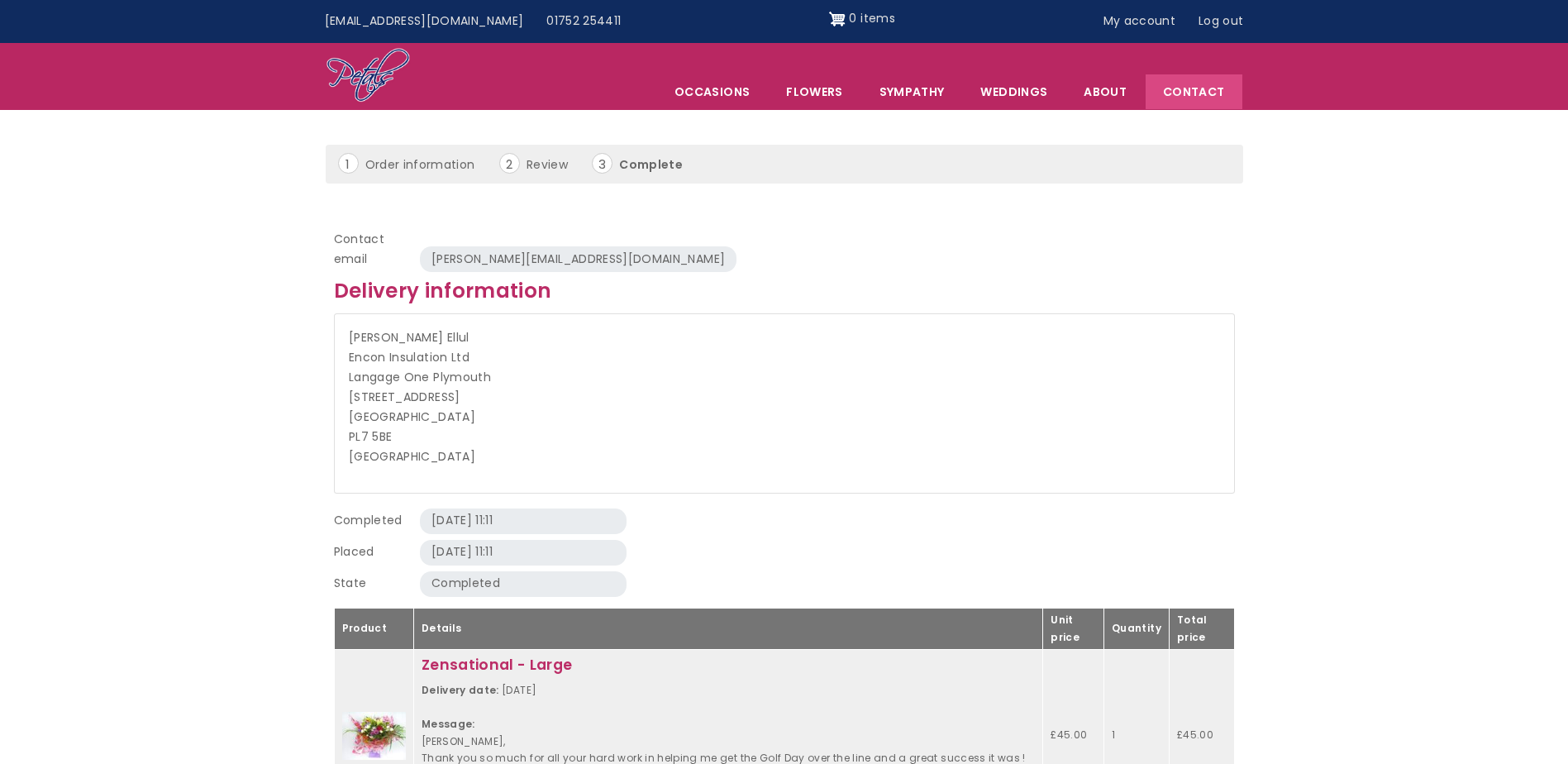
click at [1190, 80] on link "Contact" at bounding box center [1193, 91] width 96 height 35
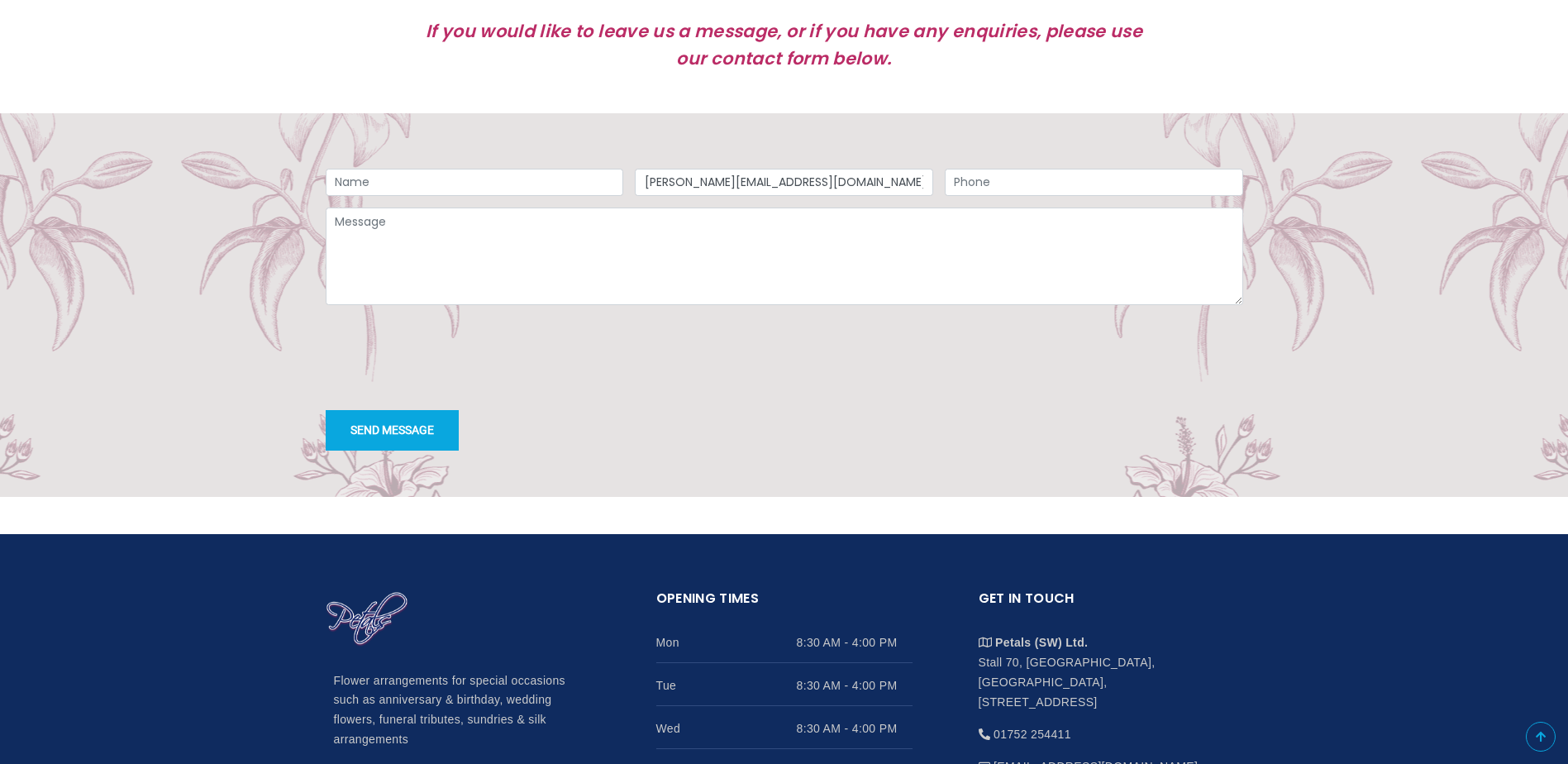
scroll to position [1240, 0]
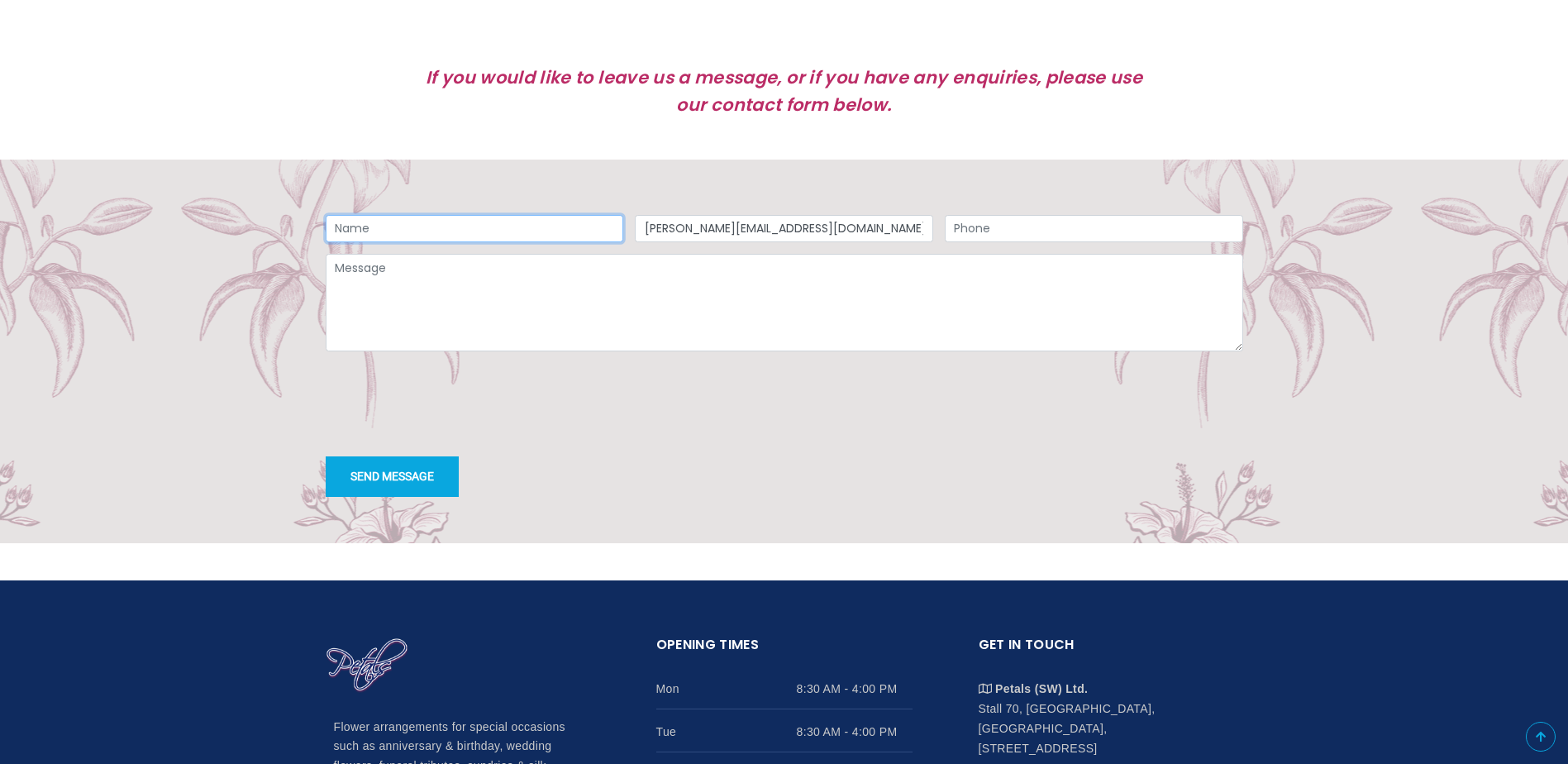
click at [467, 225] on input "Name" at bounding box center [475, 229] width 298 height 28
type input "[PERSON_NAME]"
type input "07837371379"
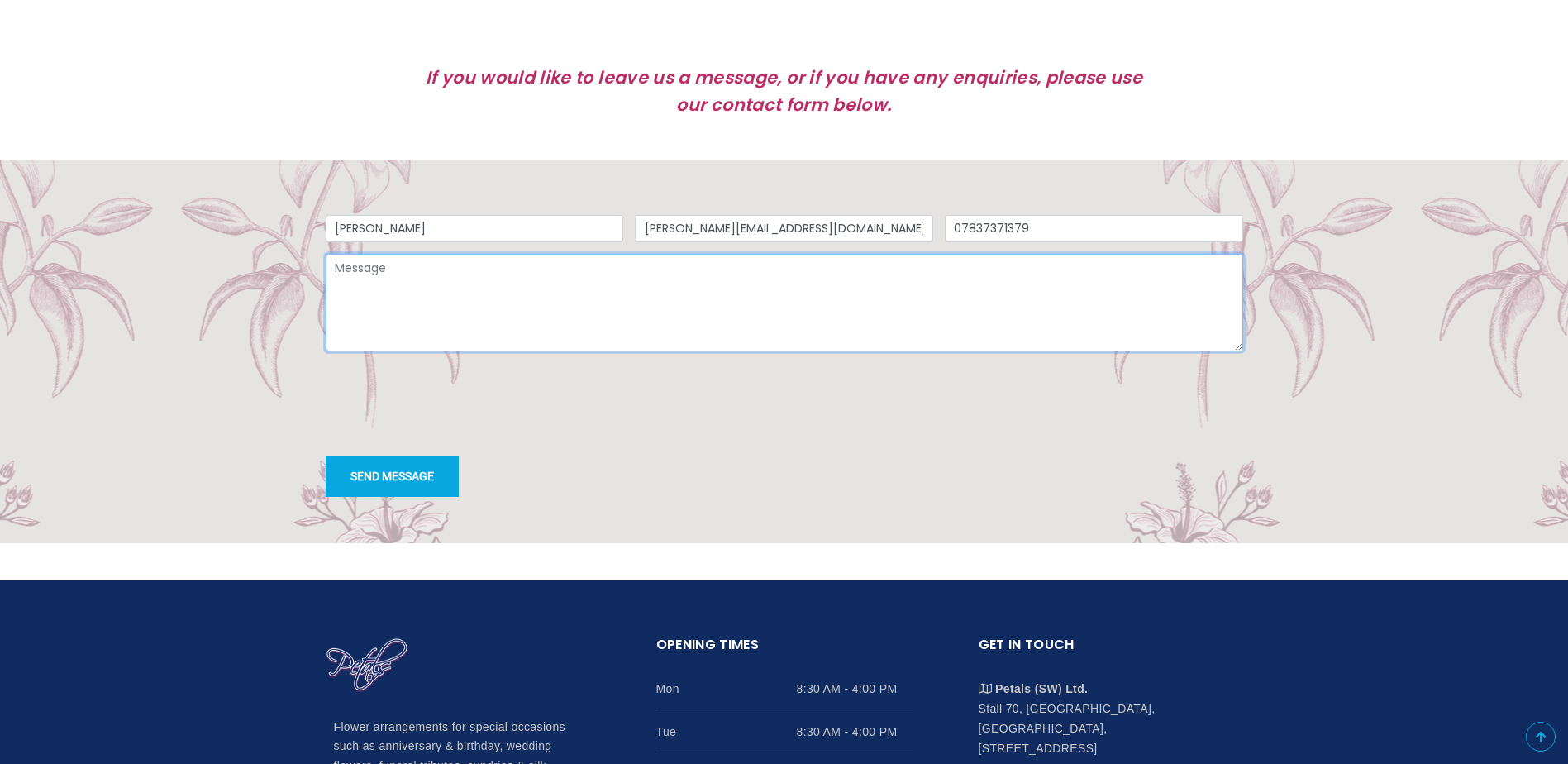
click at [427, 277] on textarea "Message" at bounding box center [784, 302] width 917 height 98
click at [871, 273] on textarea "Hello, Is it possible for you to email me a VAT invoice for the flowers I have …" at bounding box center [784, 302] width 917 height 98
type textarea "Hello, Is it possible for you to email me a VAT invoice for the flowers I have …"
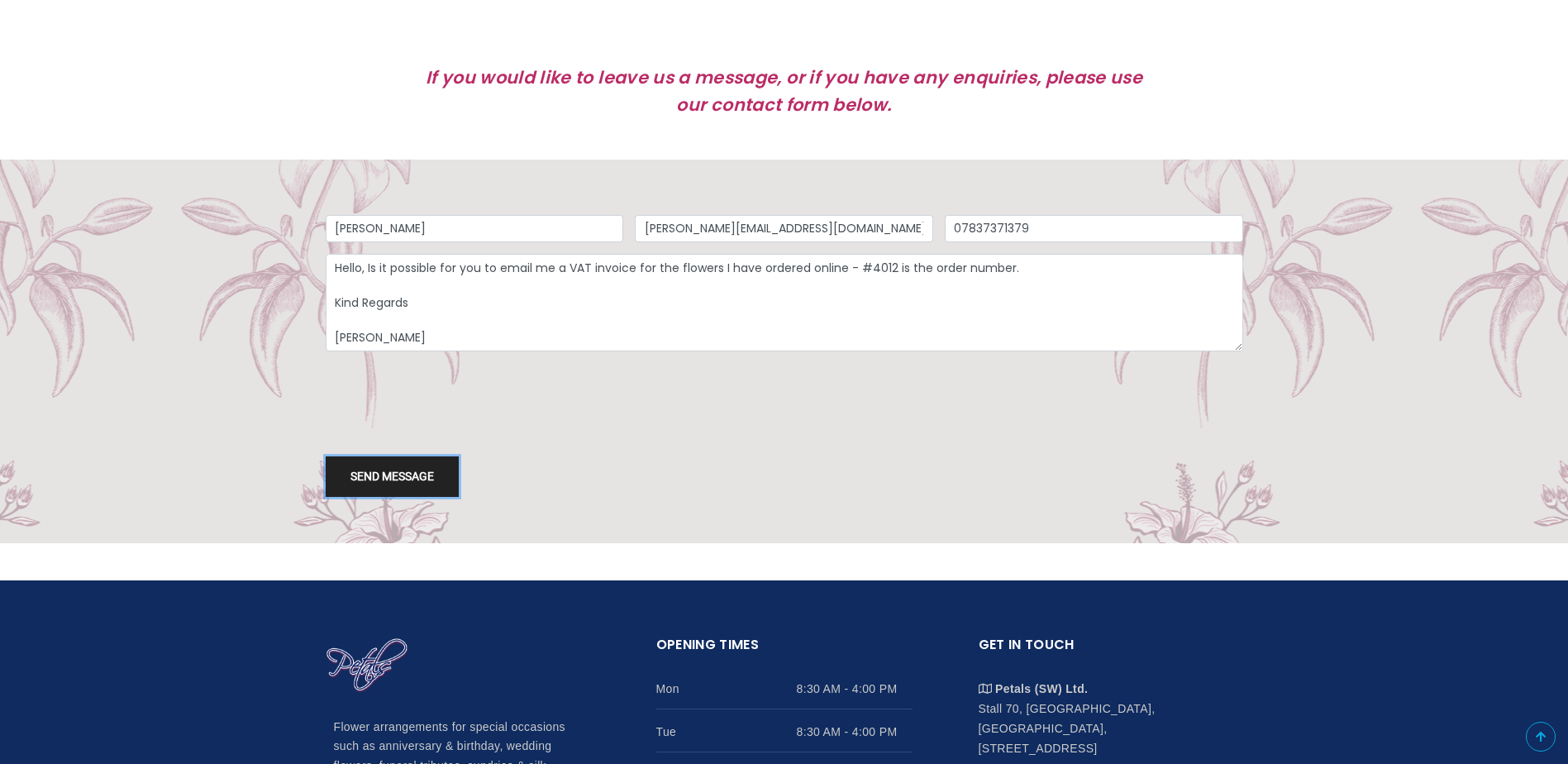
click at [397, 481] on button "Send message" at bounding box center [392, 476] width 133 height 40
